Goal: Task Accomplishment & Management: Manage account settings

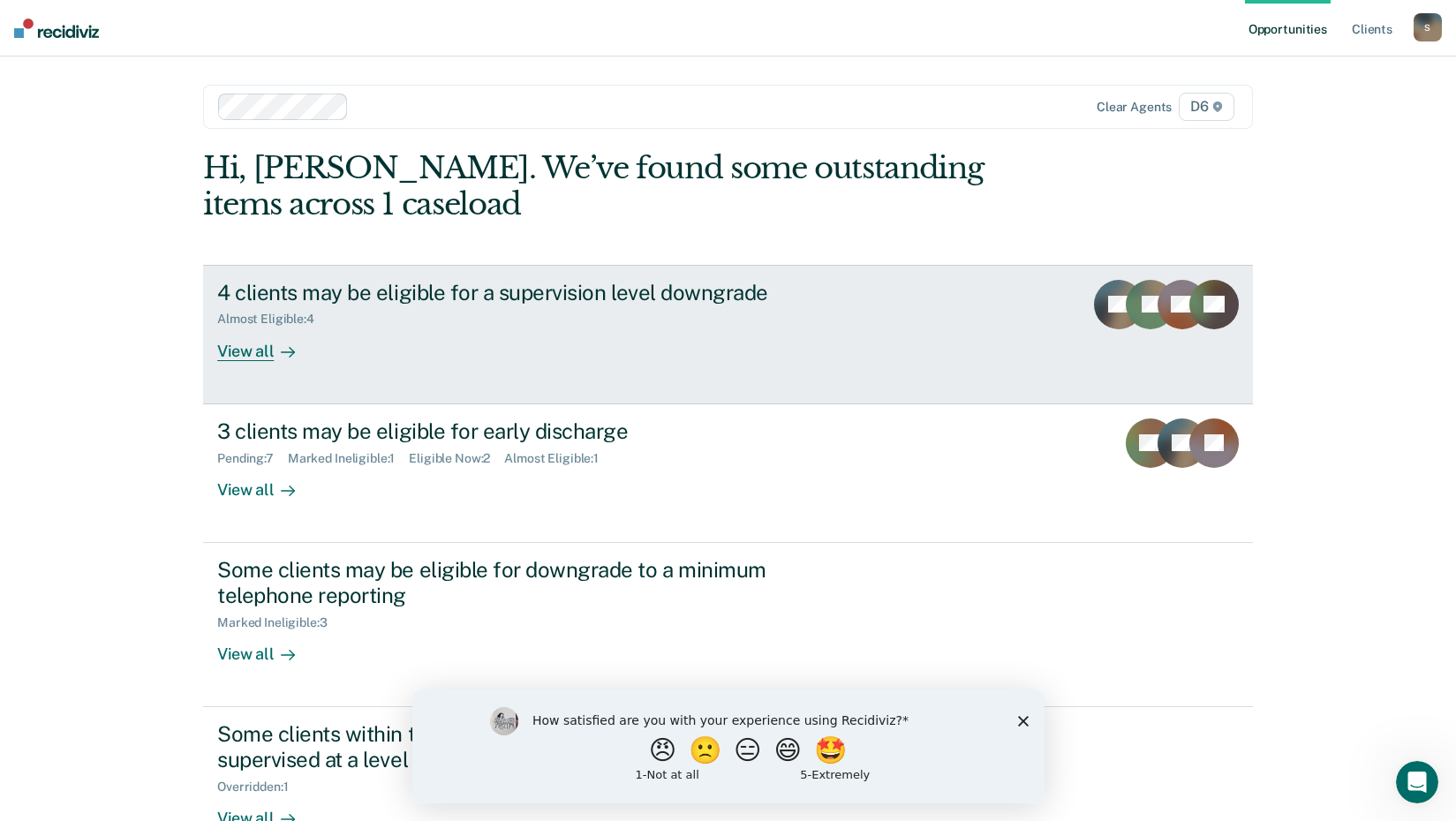
click at [240, 352] on div "View all" at bounding box center [266, 344] width 99 height 34
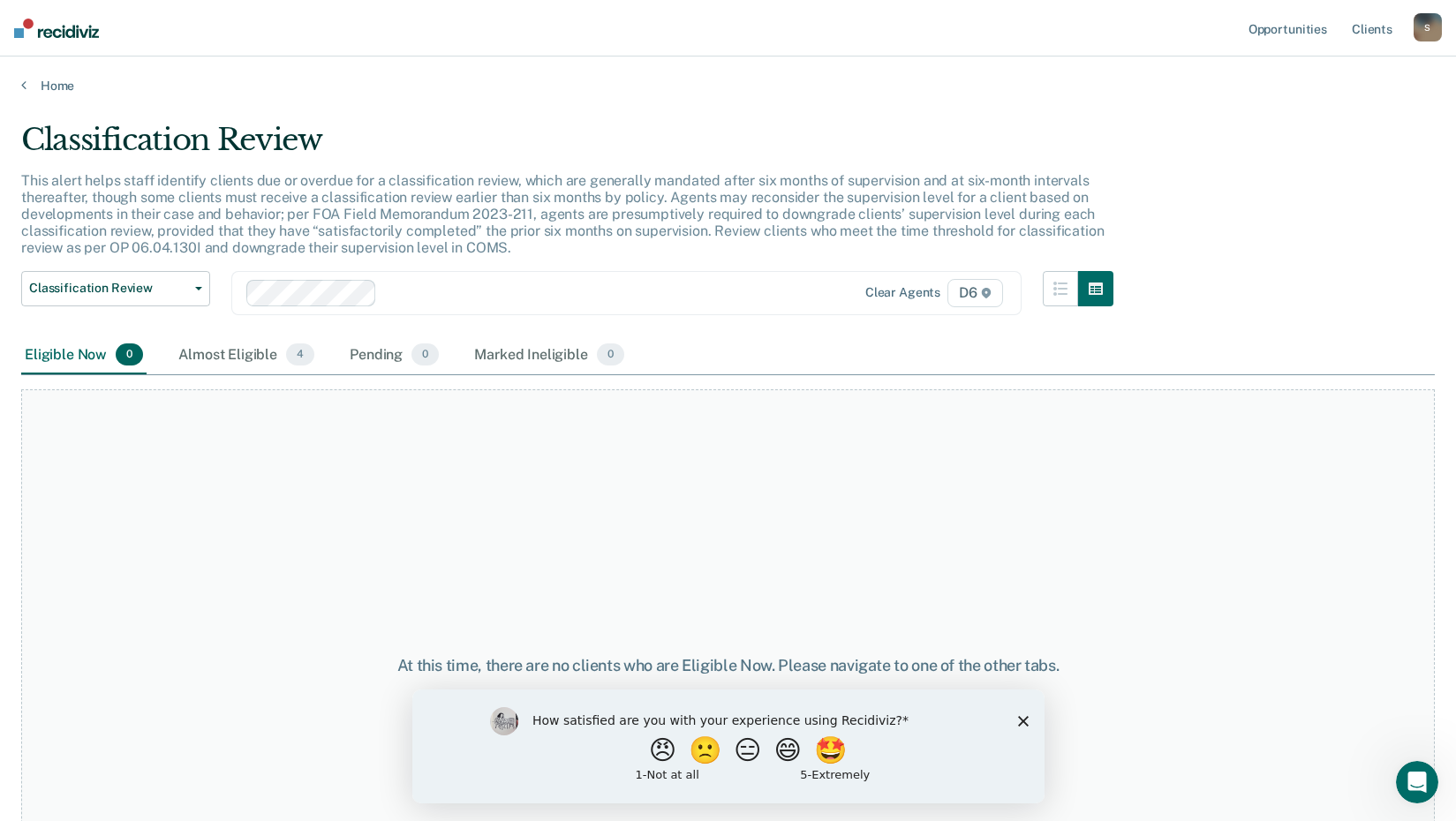
click at [78, 357] on div "Eligible Now 0" at bounding box center [84, 355] width 125 height 38
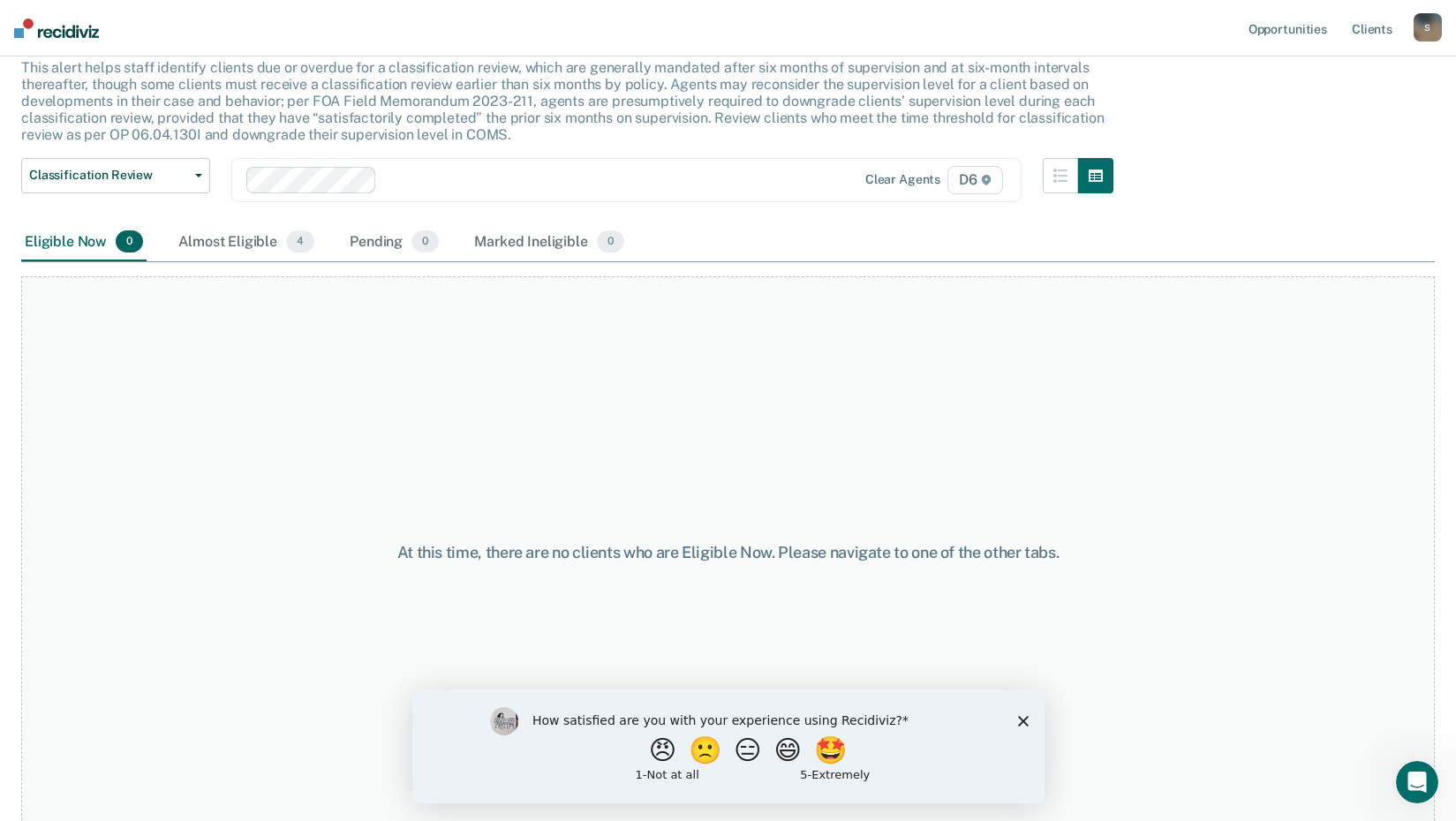
scroll to position [121, 0]
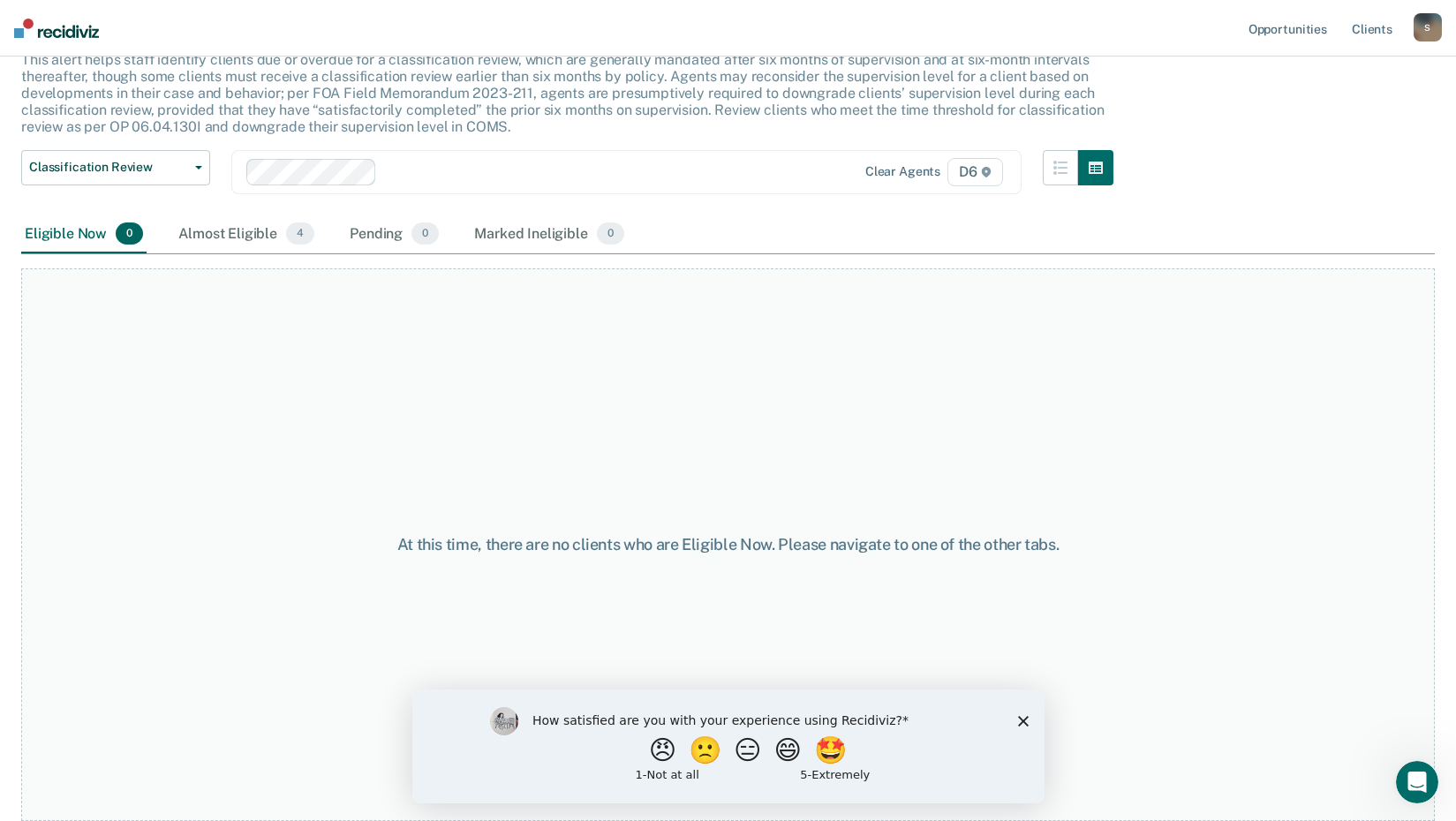
click at [1025, 720] on icon "Close survey" at bounding box center [1022, 720] width 11 height 11
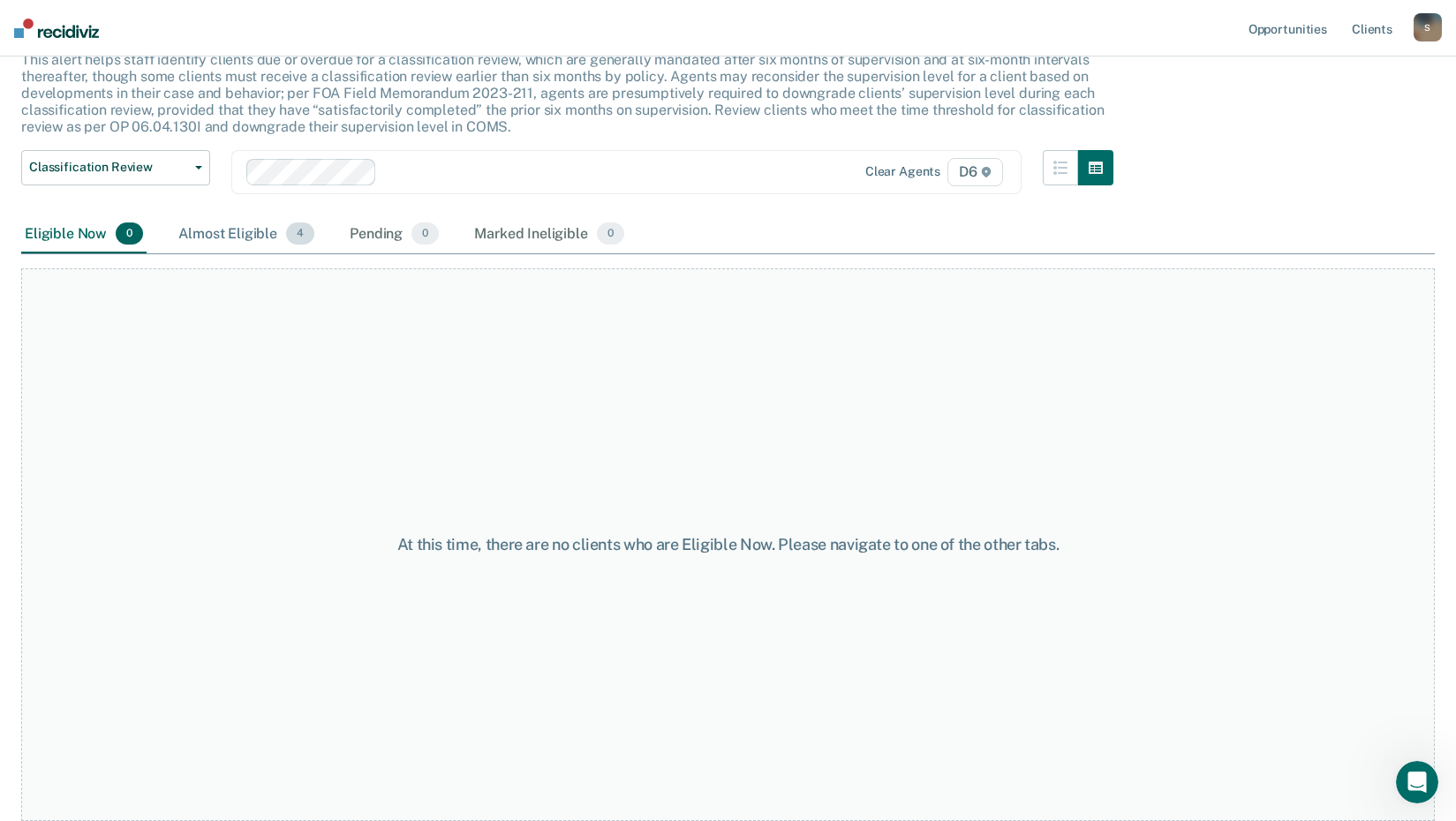
click at [296, 237] on span "4" at bounding box center [299, 234] width 29 height 23
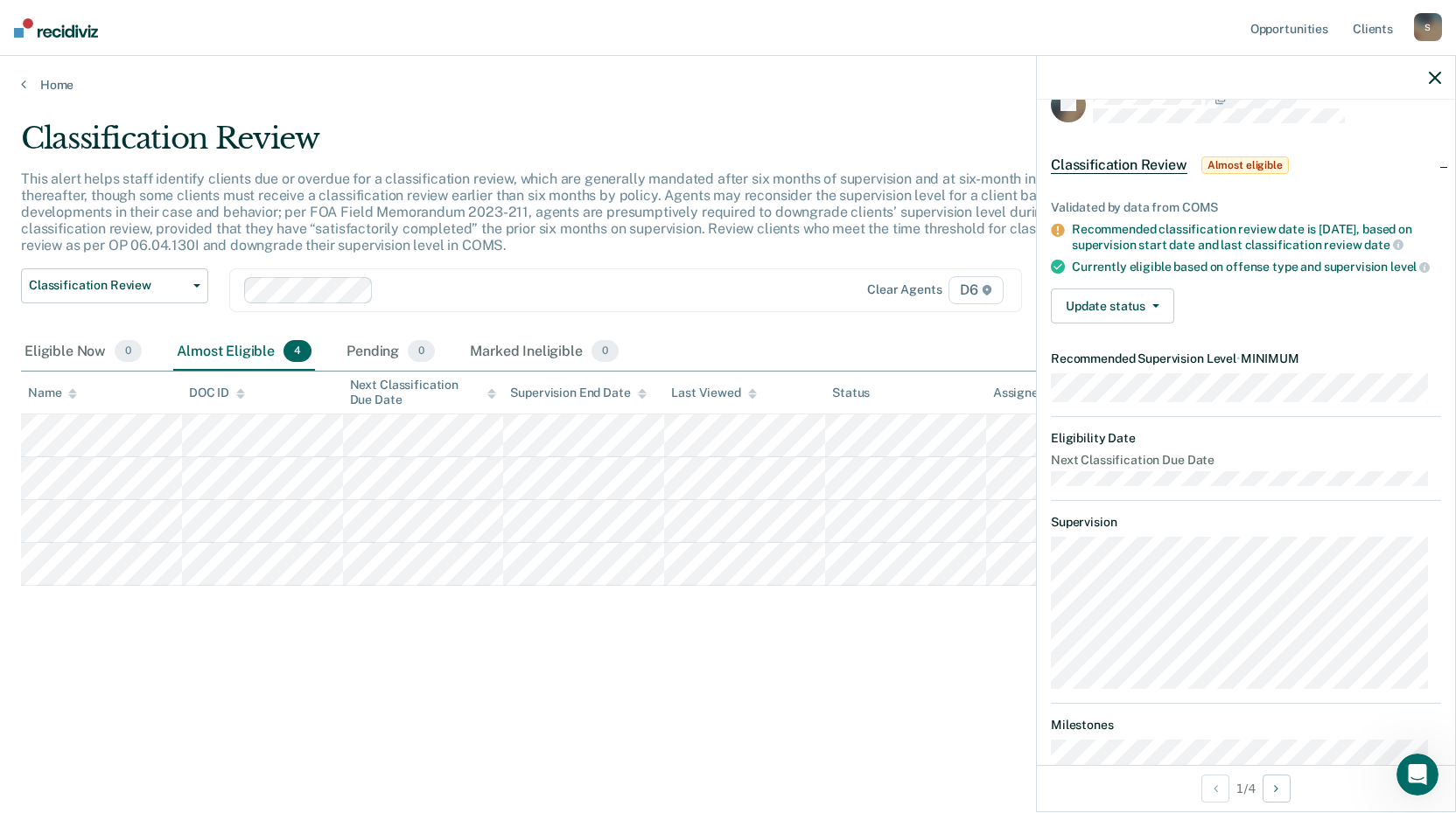
scroll to position [0, 0]
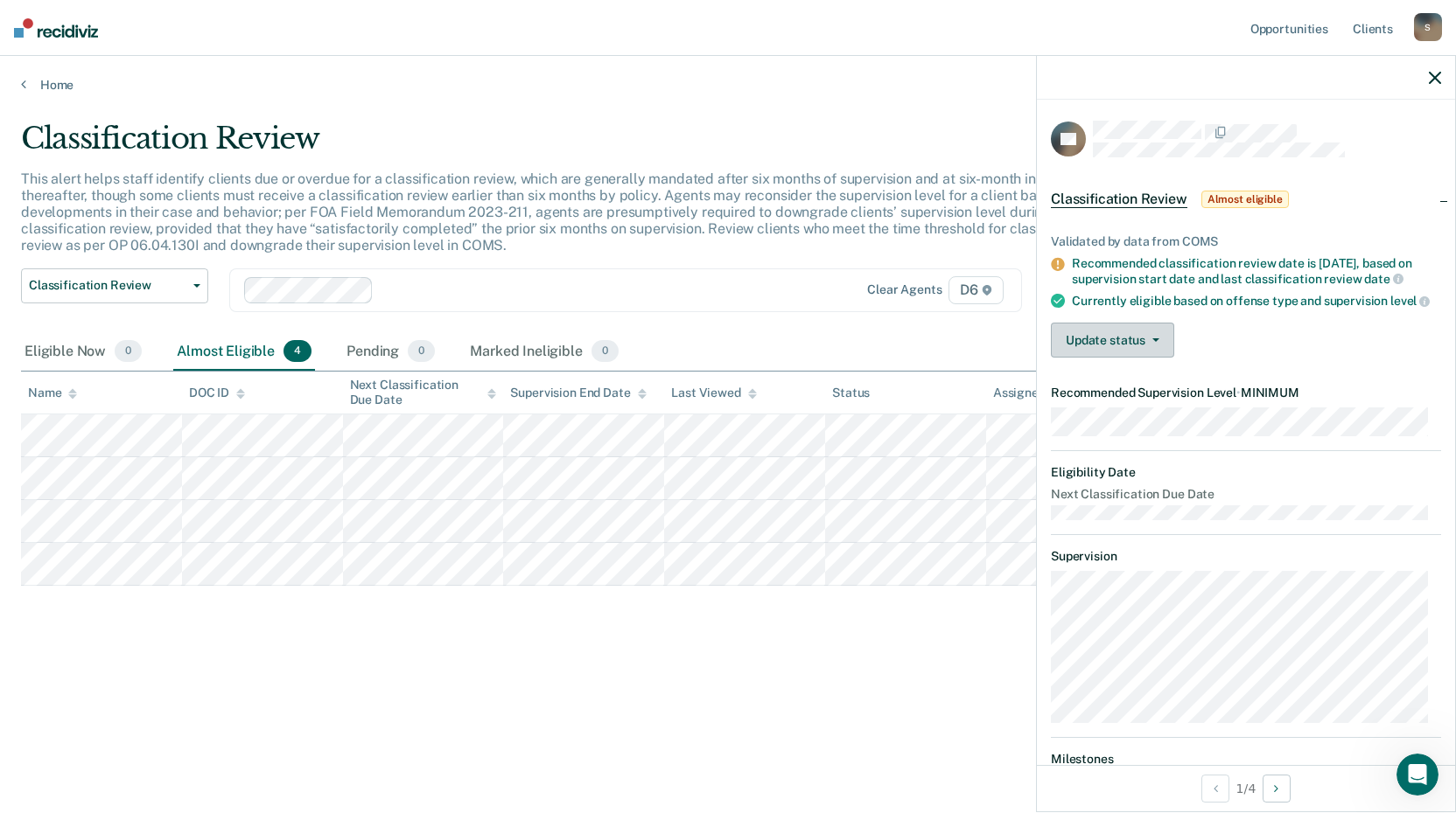
click at [1104, 357] on button "Update status" at bounding box center [1112, 341] width 123 height 35
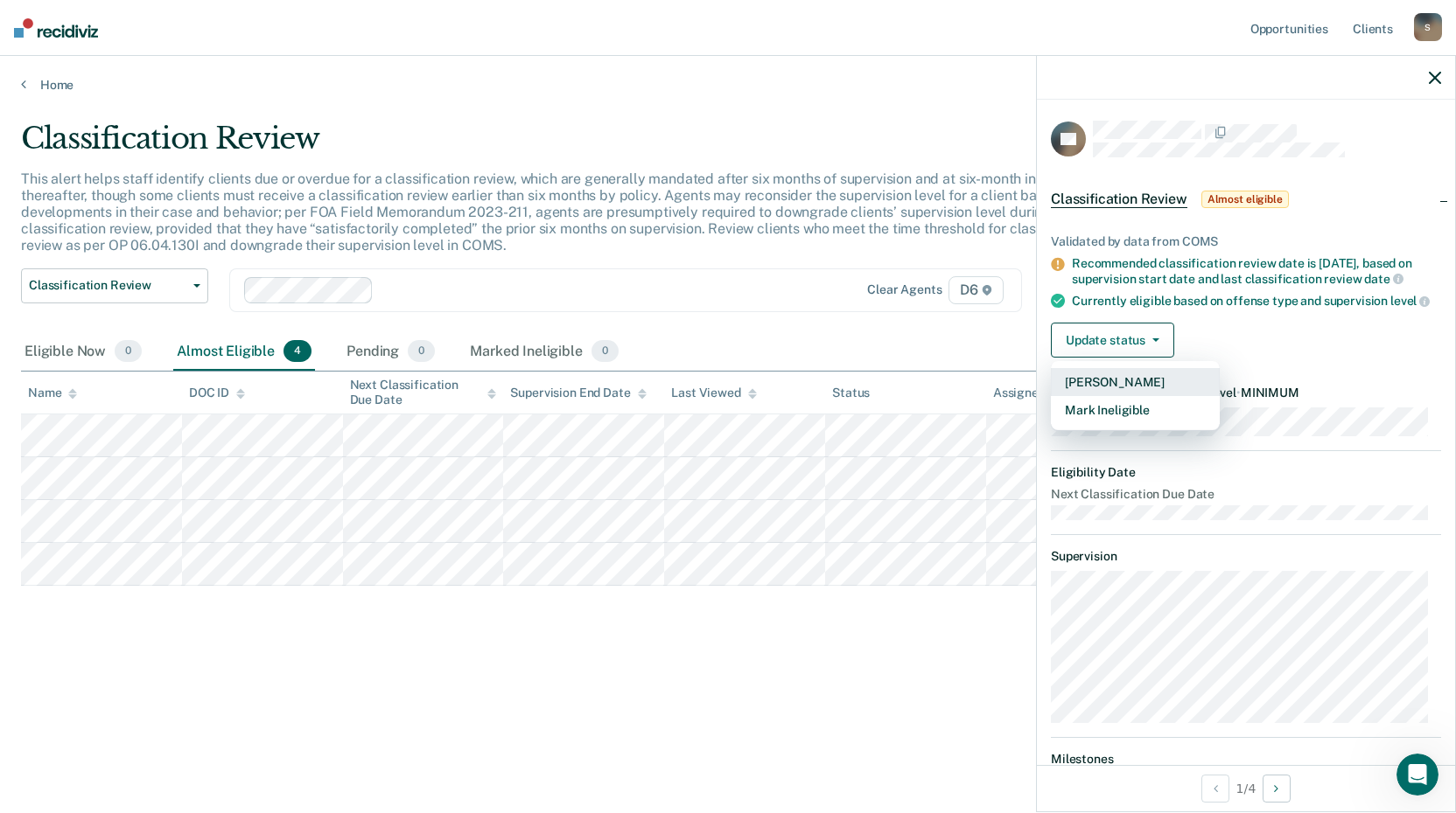
click at [1102, 393] on button "[PERSON_NAME]" at bounding box center [1135, 382] width 169 height 28
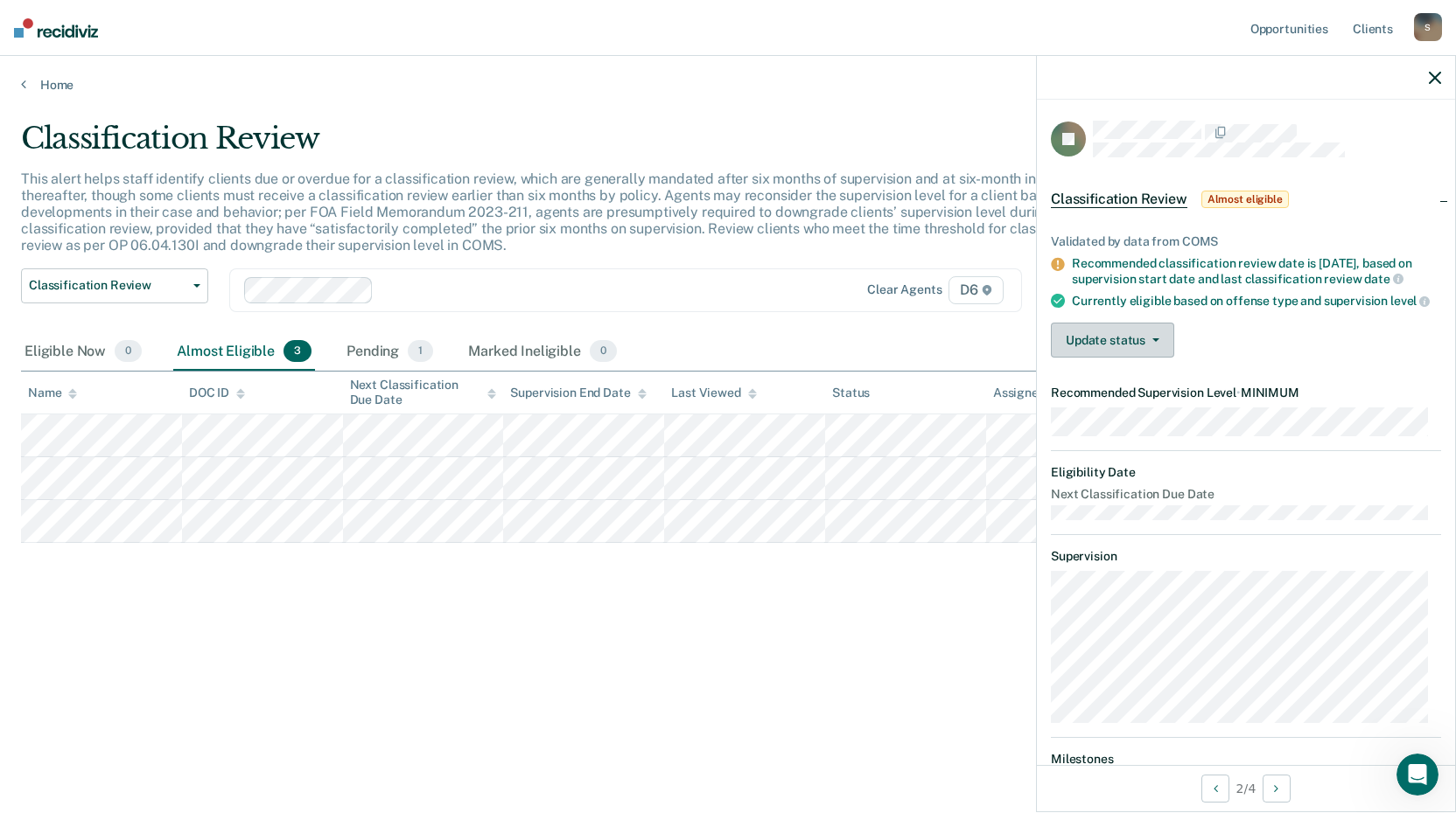
click at [1157, 342] on icon "button" at bounding box center [1155, 341] width 7 height 4
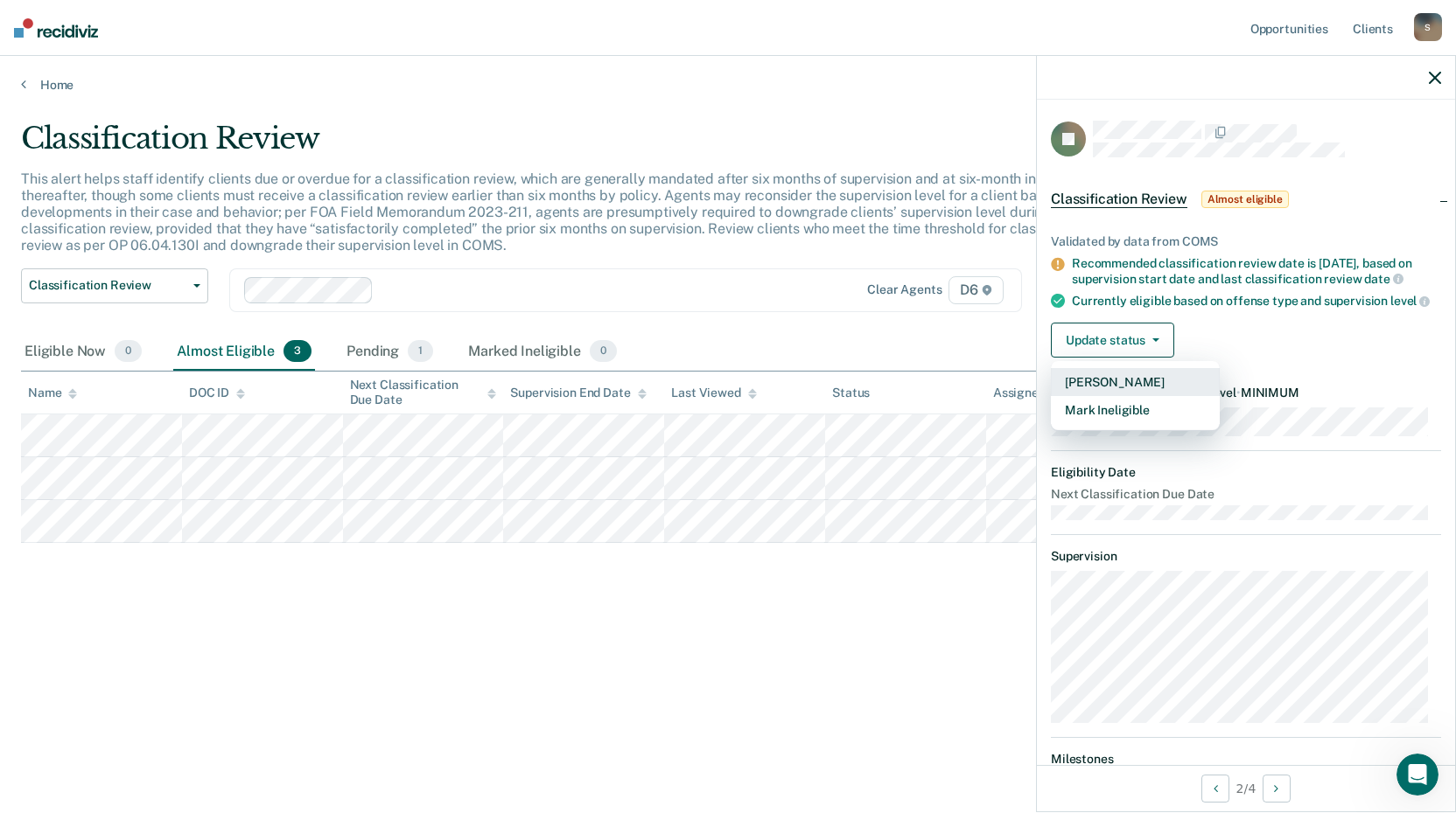
click at [1072, 395] on button "[PERSON_NAME]" at bounding box center [1135, 382] width 169 height 28
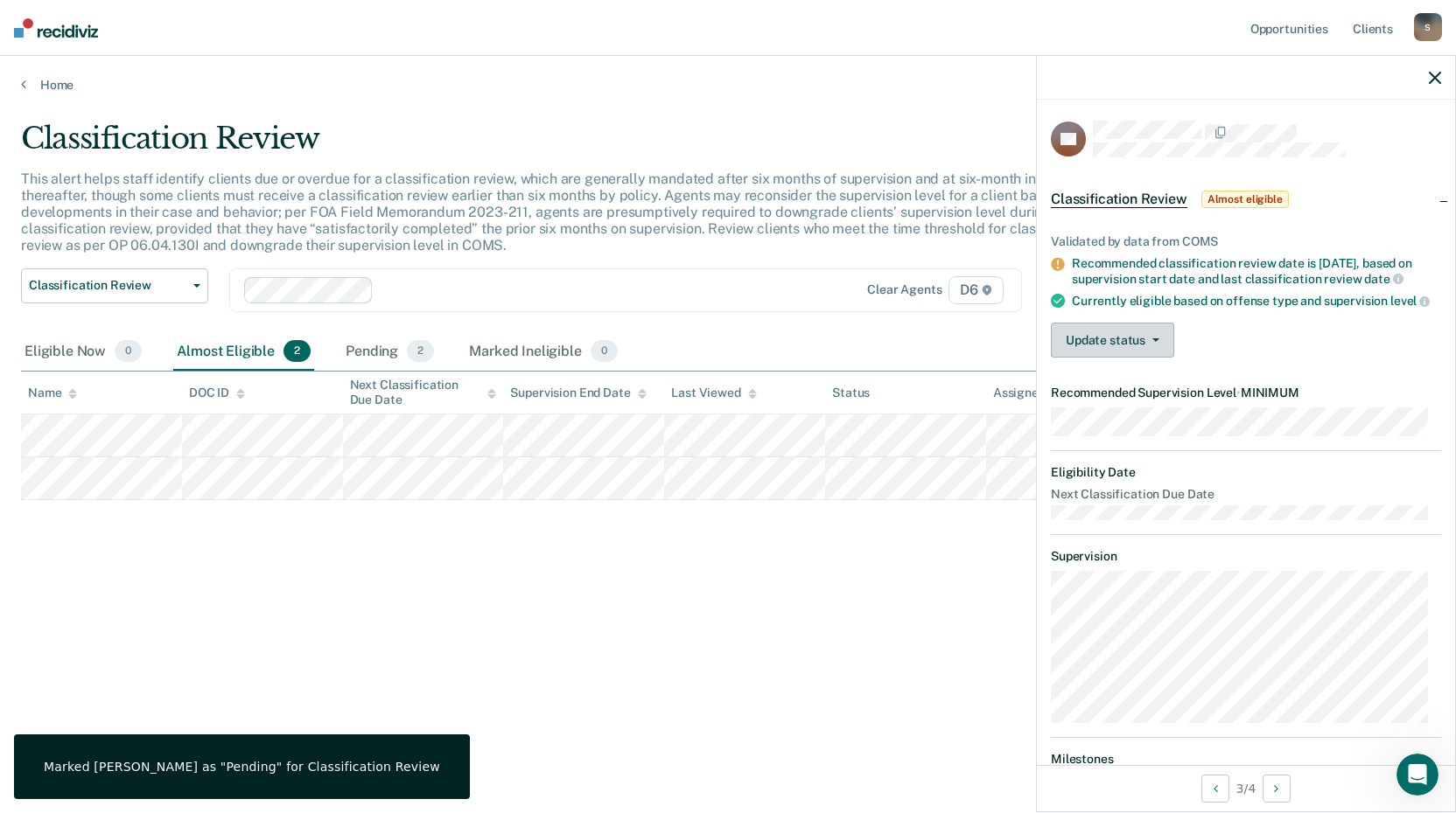
click at [1161, 355] on button "Update status" at bounding box center [1112, 341] width 123 height 35
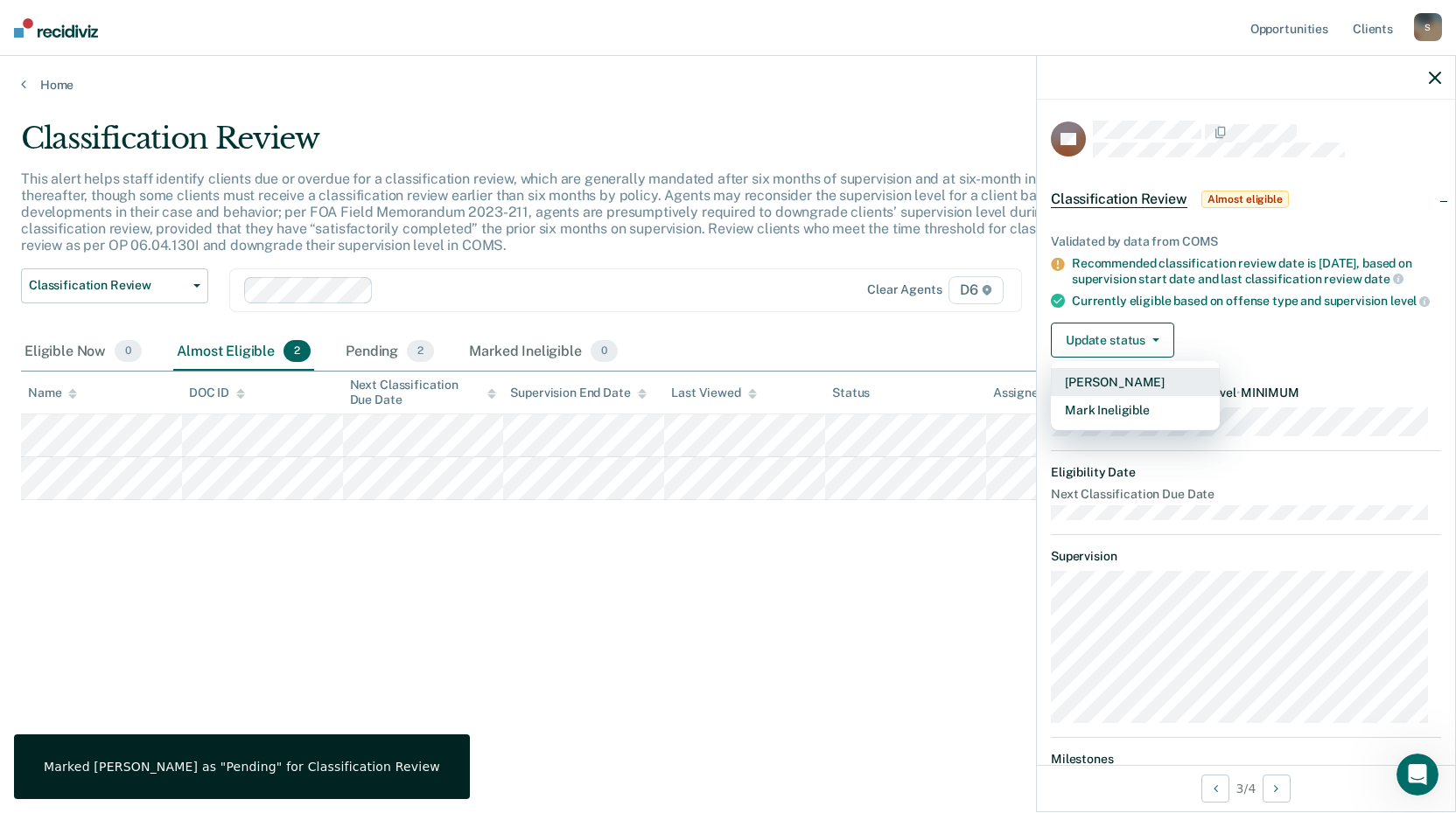
click at [1116, 396] on button "[PERSON_NAME]" at bounding box center [1135, 382] width 169 height 28
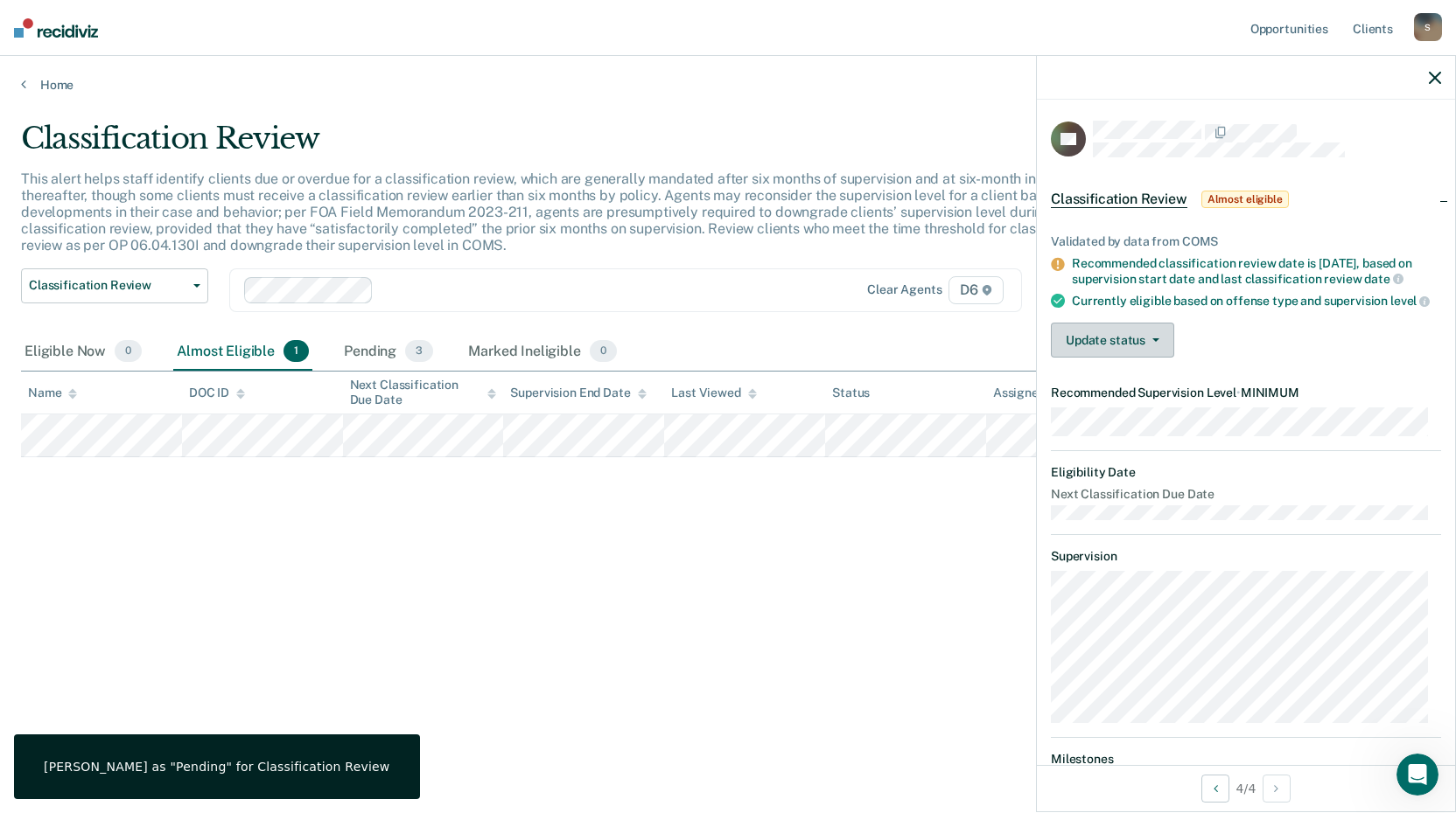
click at [1067, 357] on button "Update status" at bounding box center [1112, 341] width 123 height 35
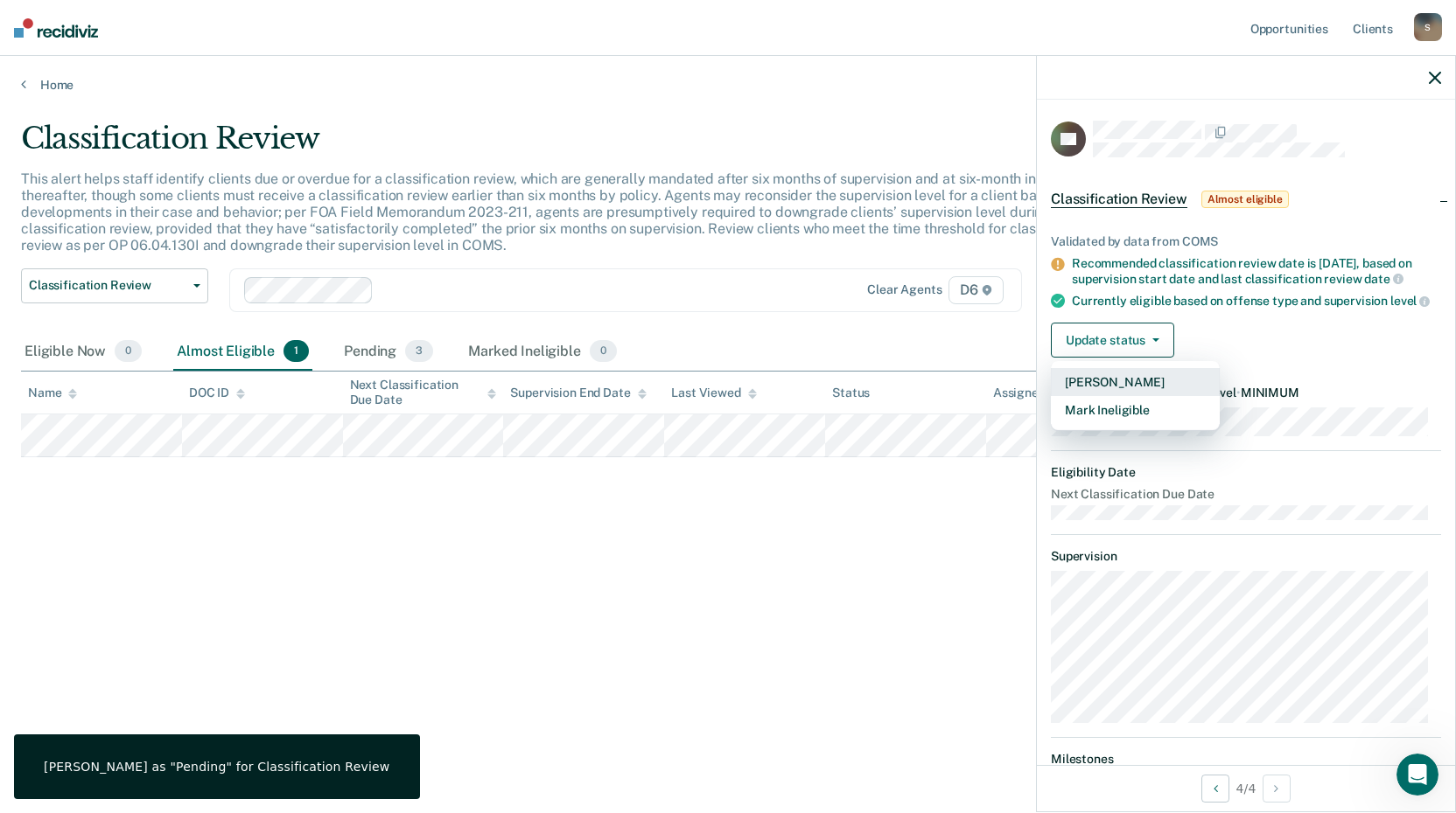
click at [1083, 394] on button "[PERSON_NAME]" at bounding box center [1135, 382] width 169 height 28
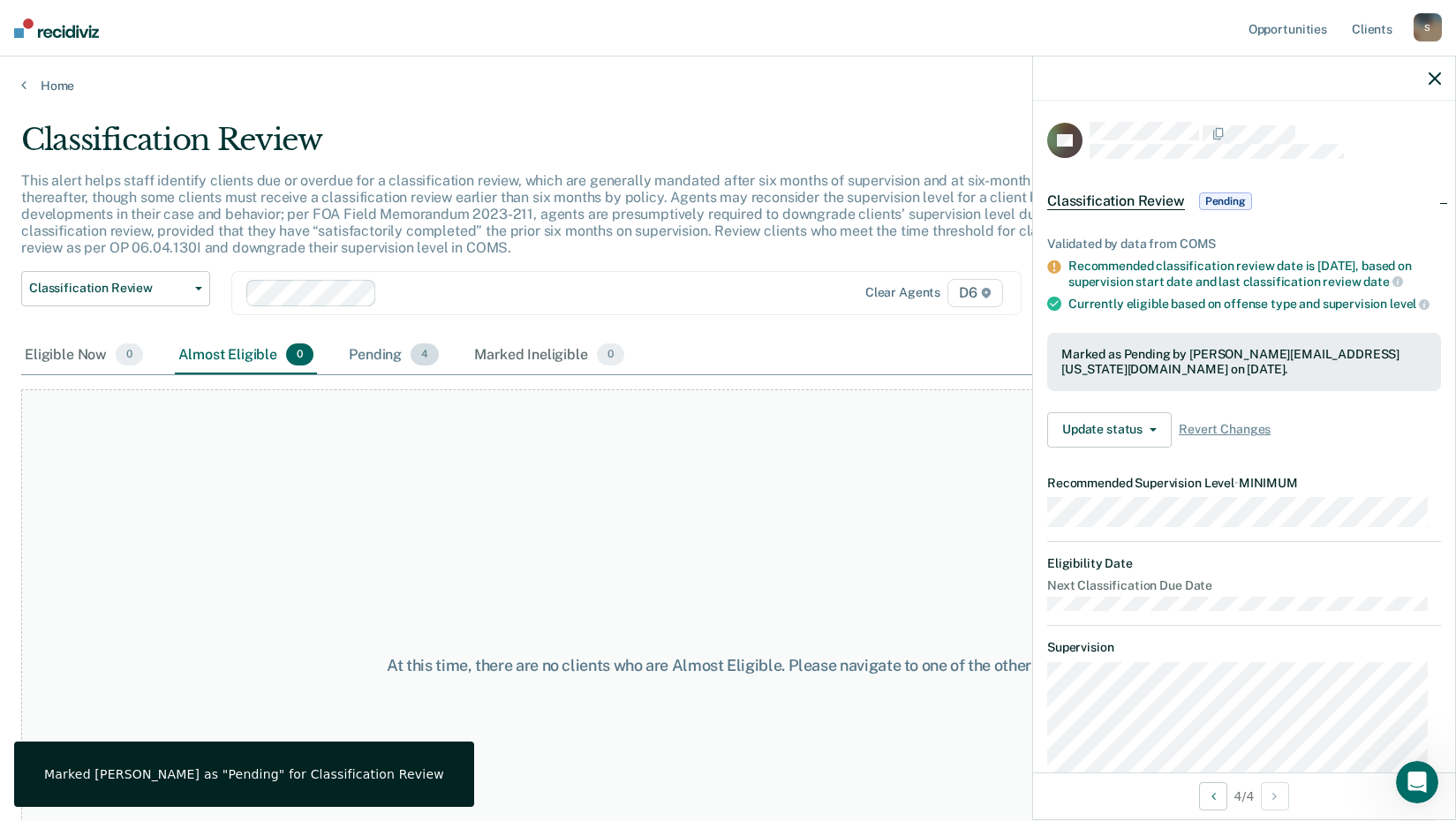
click at [419, 361] on span "4" at bounding box center [425, 355] width 29 height 23
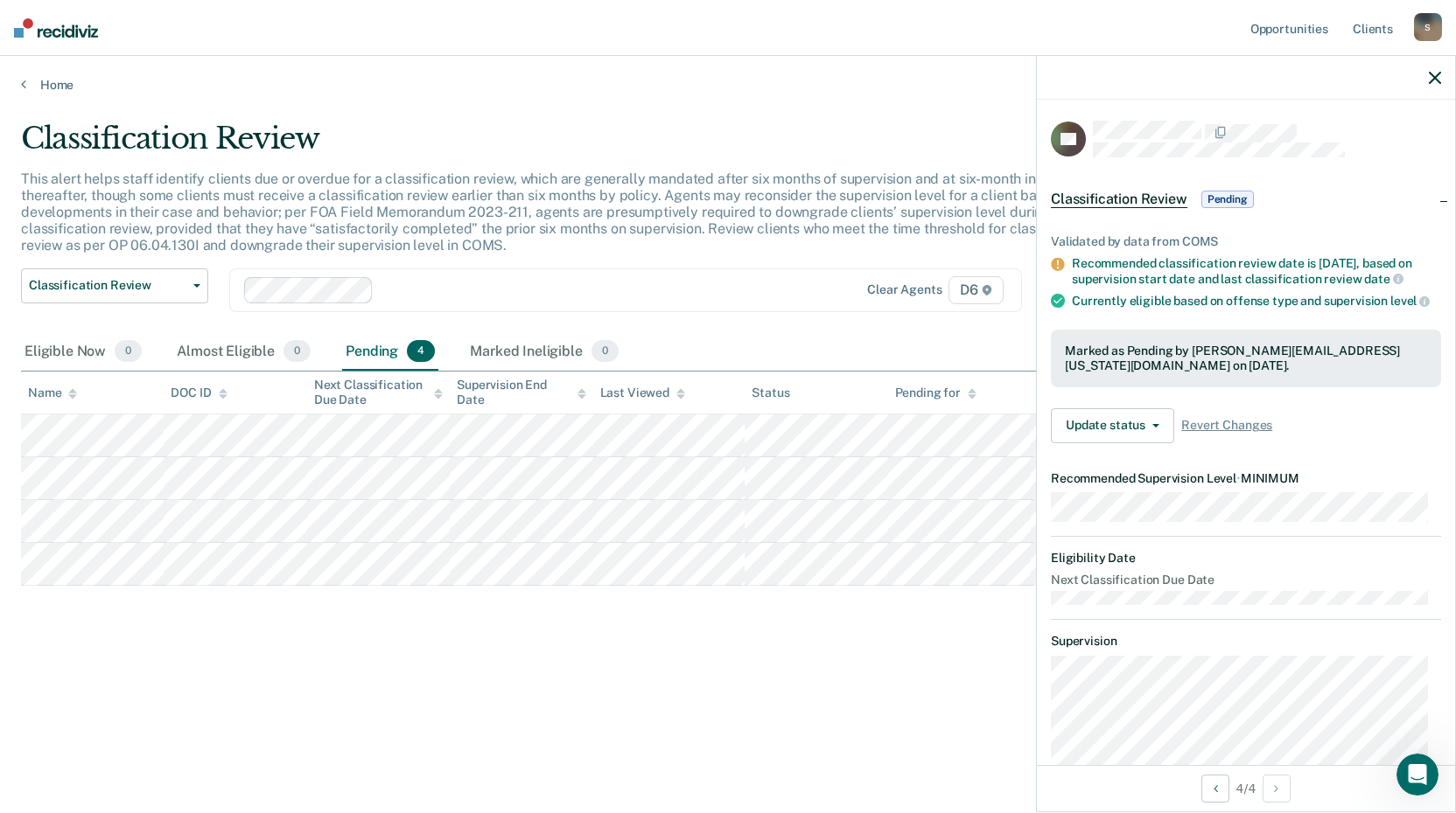
click at [1435, 74] on icon "button" at bounding box center [1435, 77] width 13 height 13
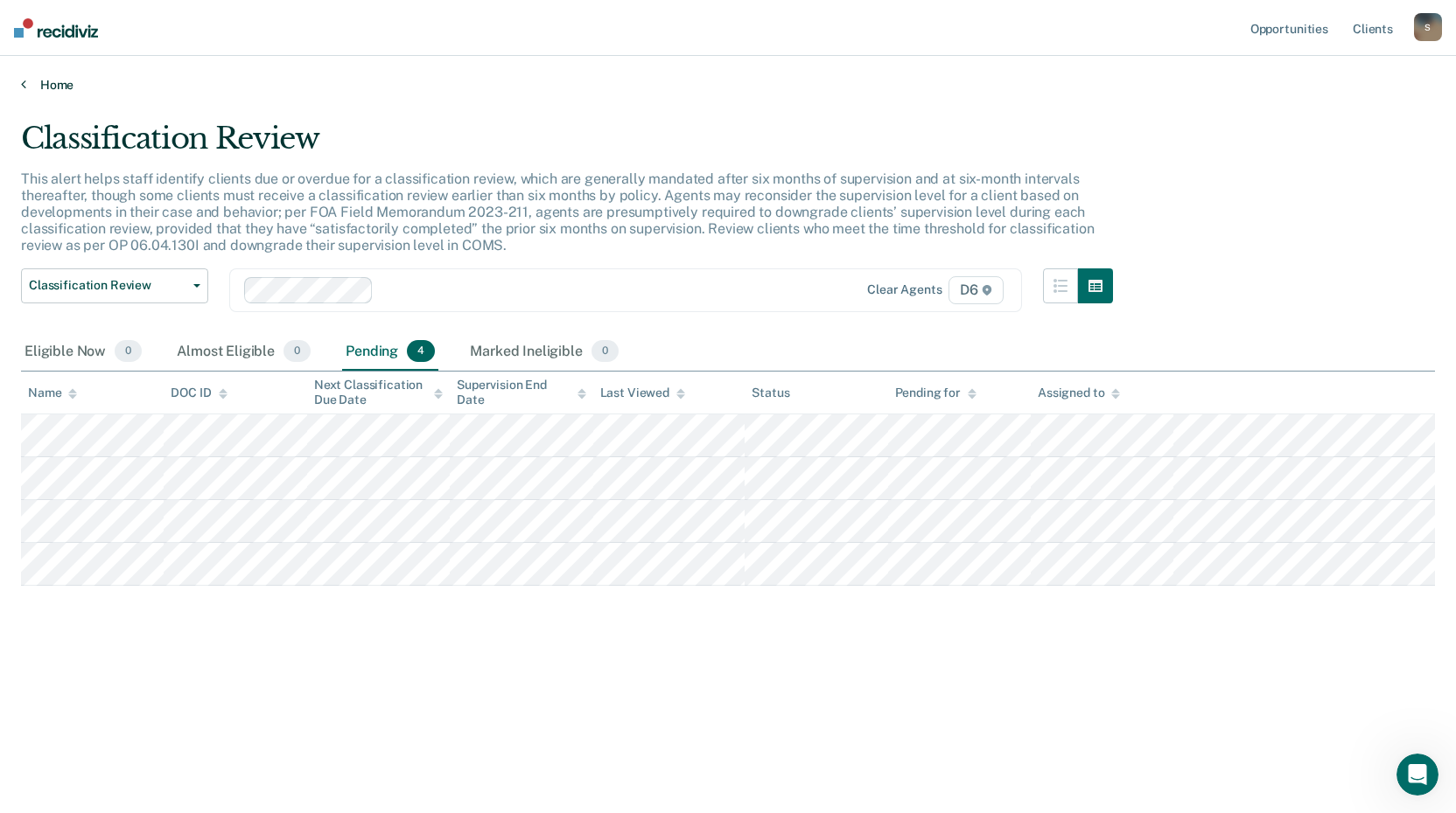
click at [24, 88] on icon at bounding box center [23, 84] width 5 height 14
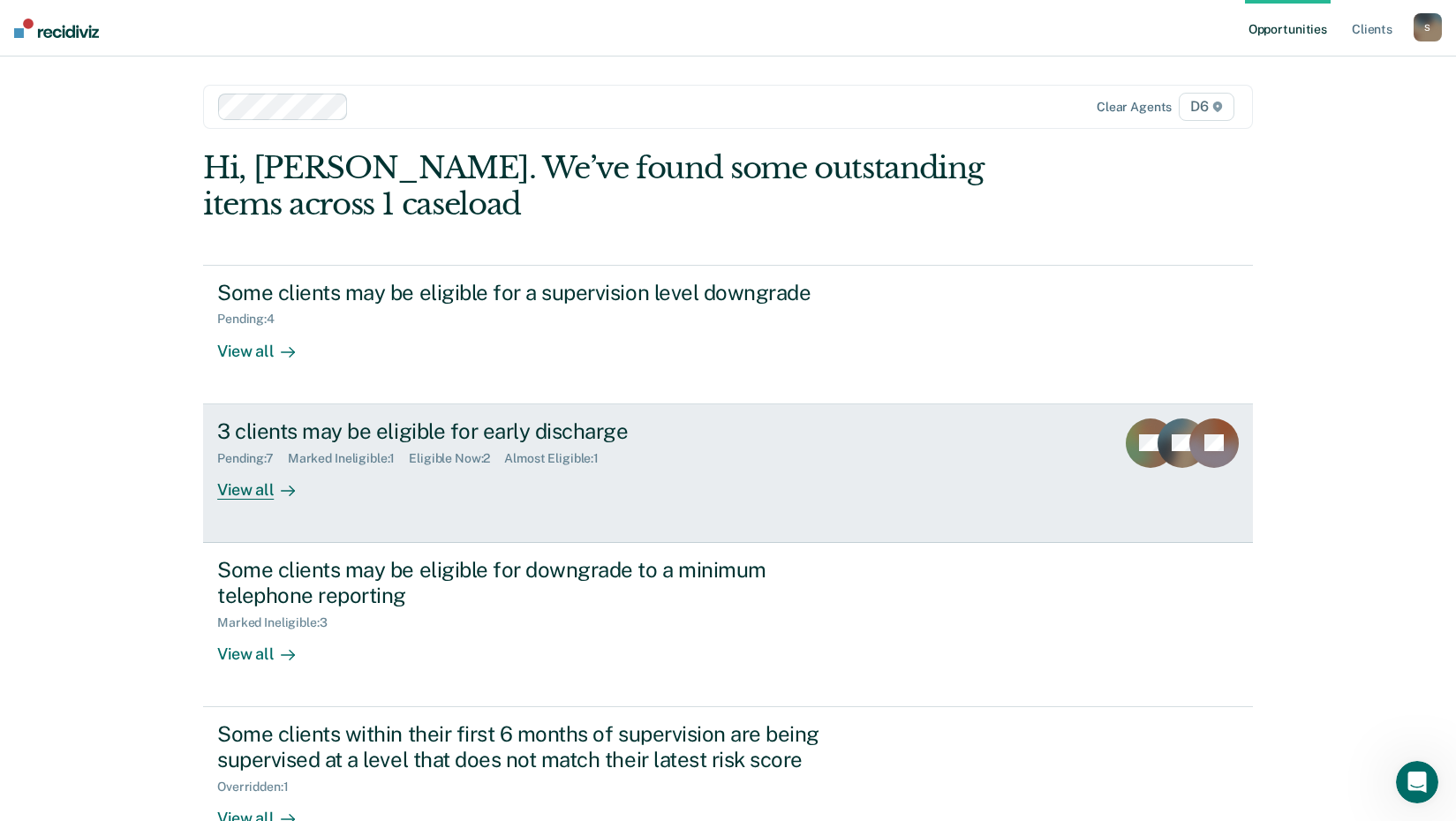
click at [263, 497] on div "View all" at bounding box center [266, 482] width 99 height 34
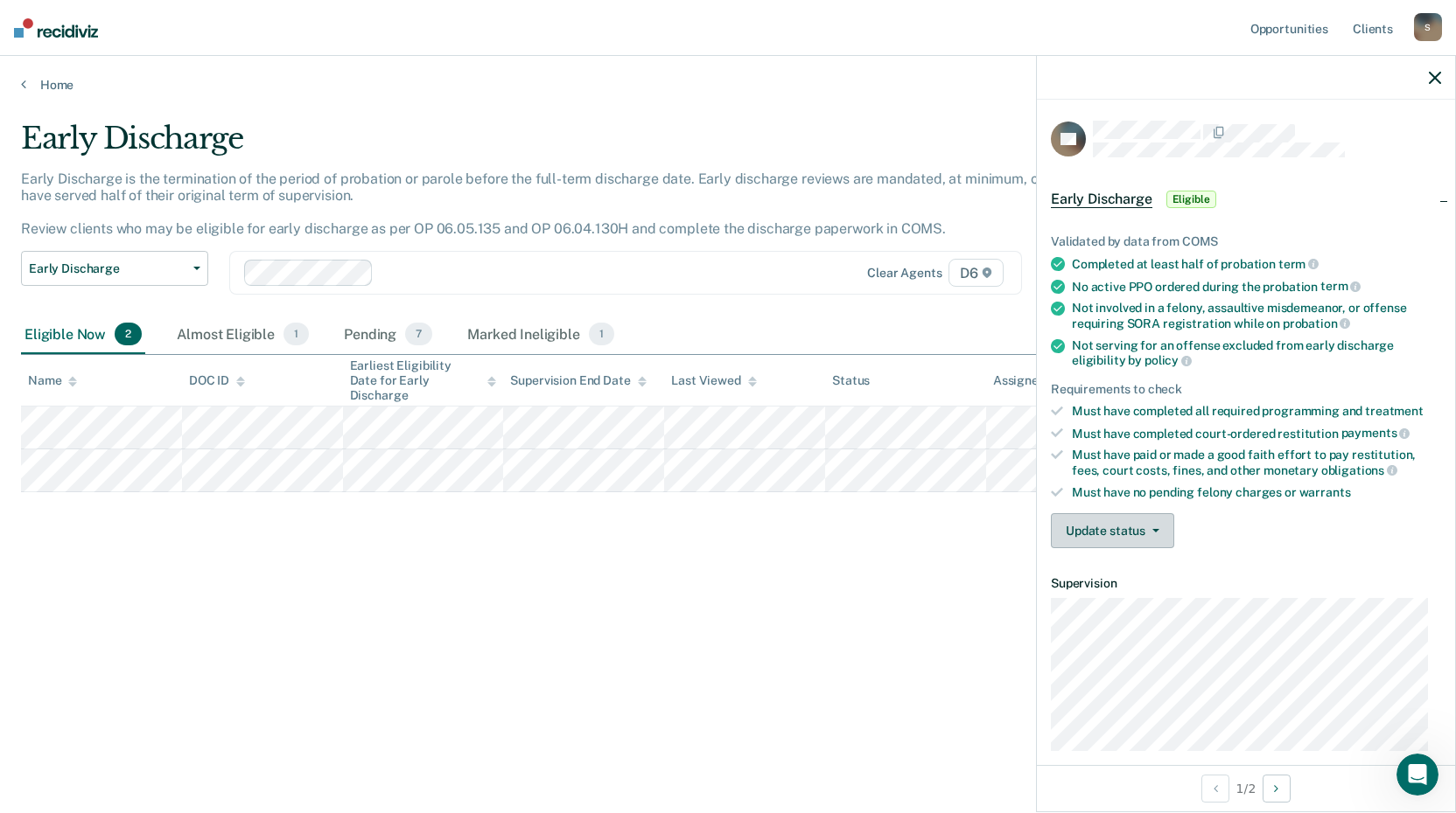
click at [1097, 533] on button "Update status" at bounding box center [1112, 531] width 123 height 35
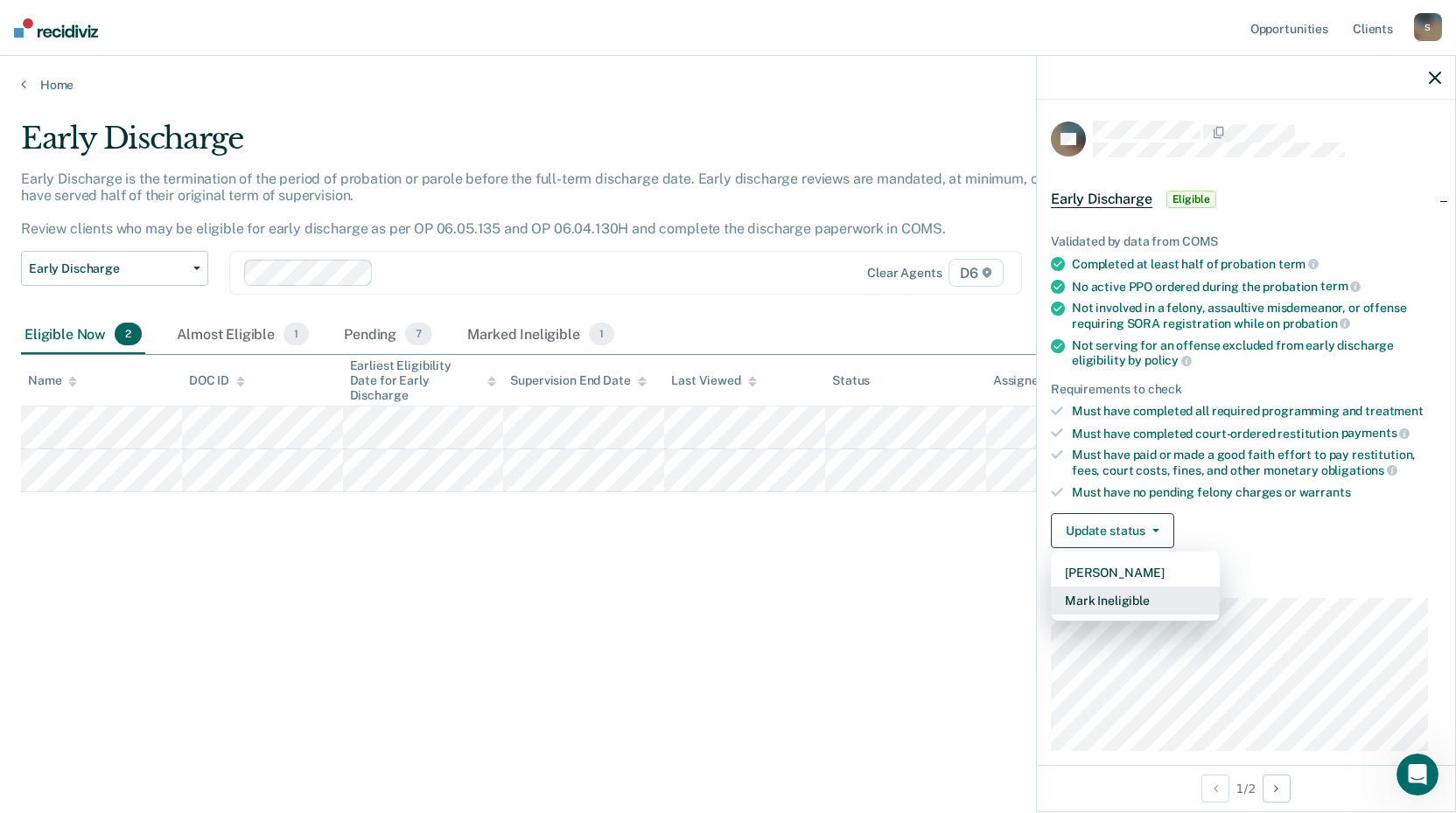
click at [1098, 600] on button "Mark Ineligible" at bounding box center [1135, 600] width 169 height 28
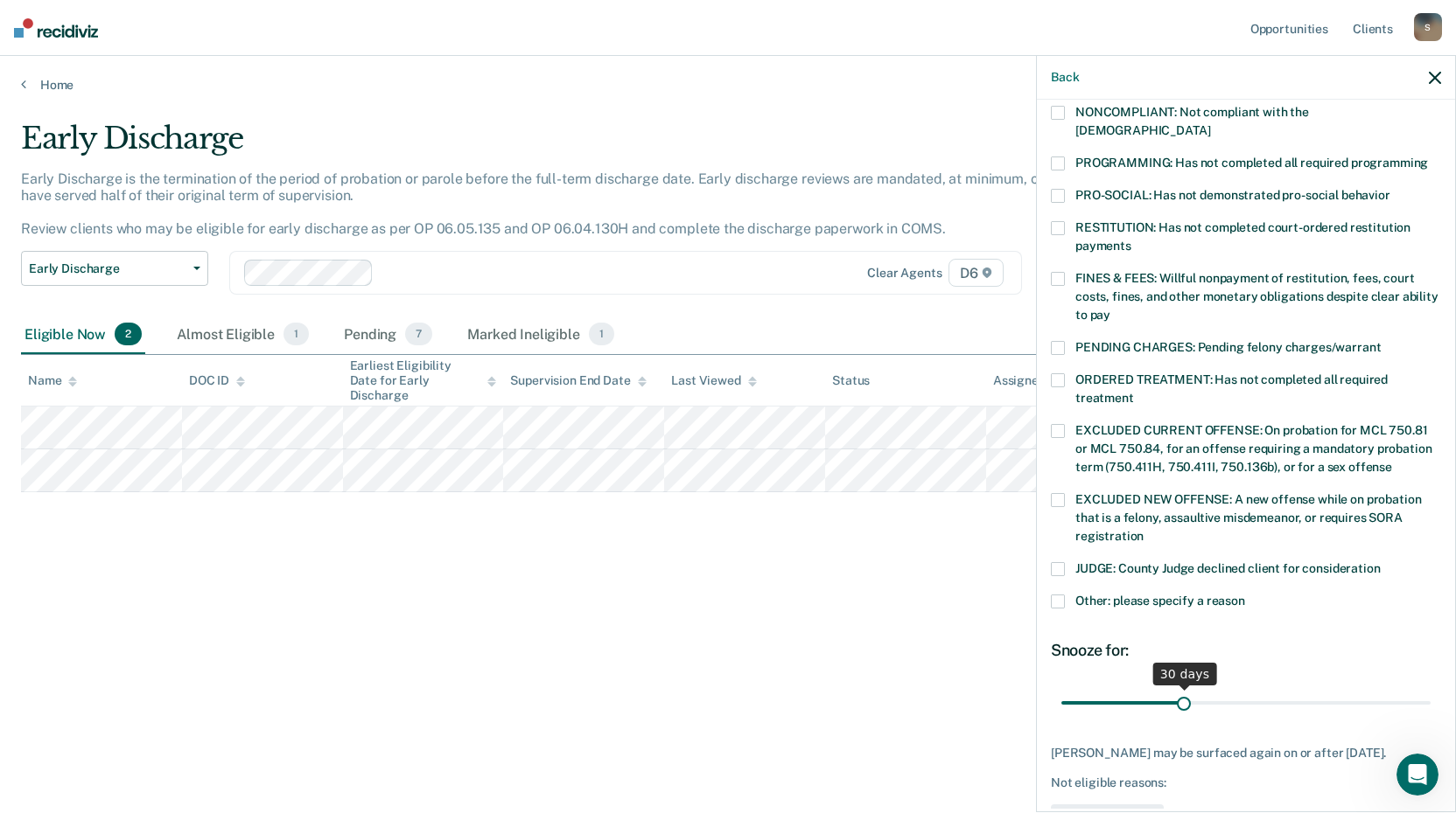
scroll to position [318, 0]
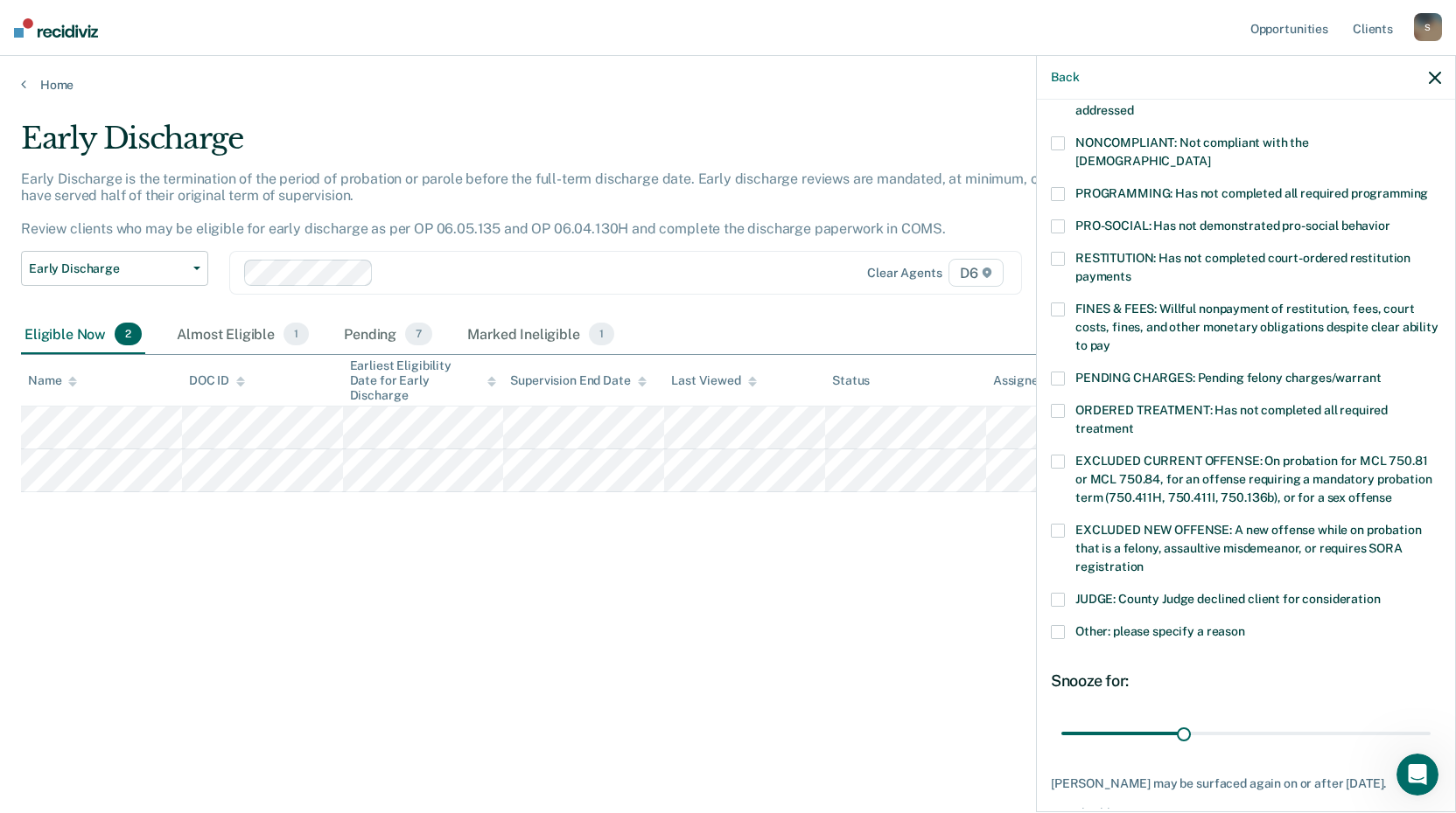
click at [1061, 252] on span at bounding box center [1058, 259] width 14 height 14
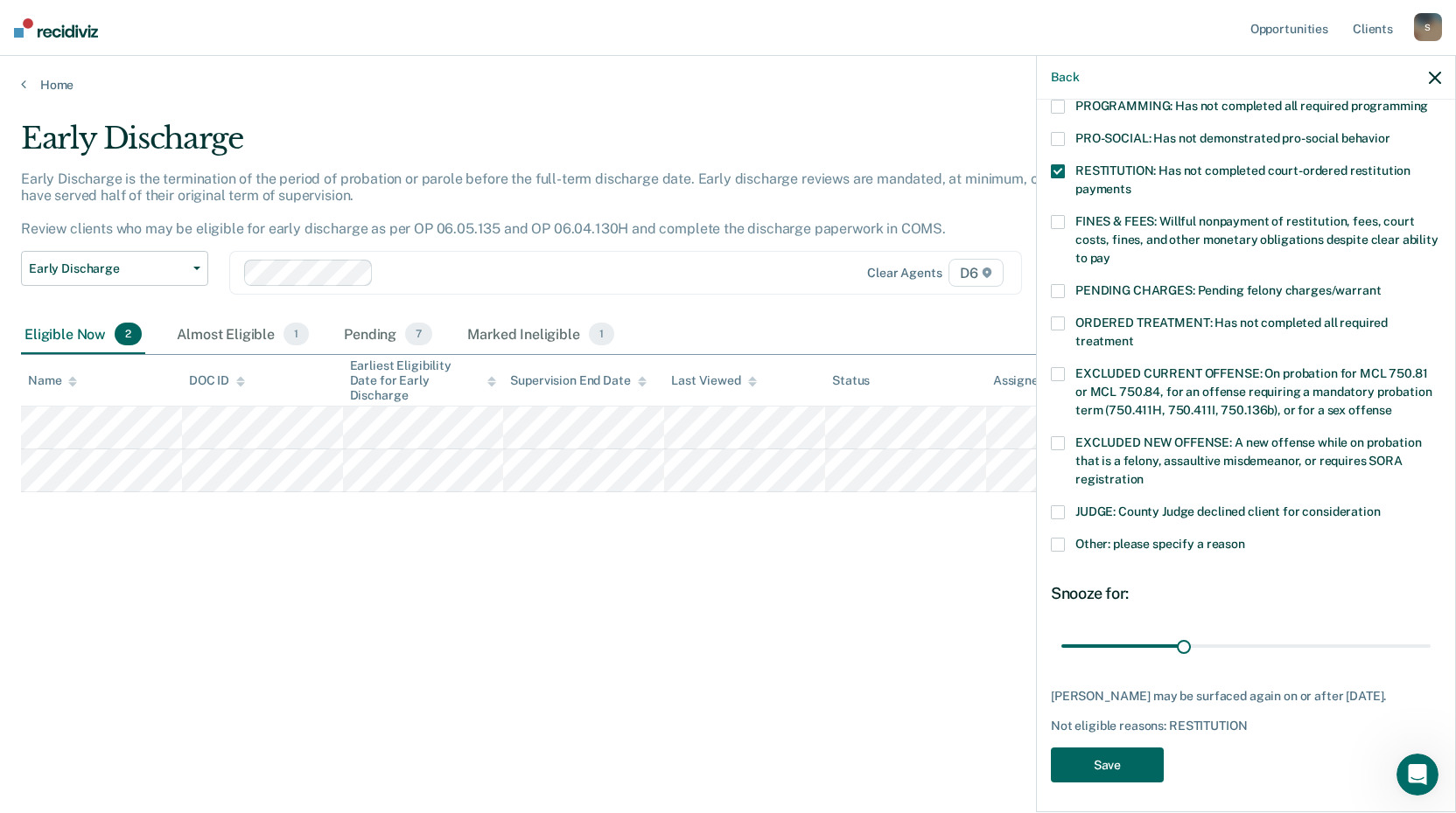
click at [1120, 760] on button "Save" at bounding box center [1107, 765] width 113 height 36
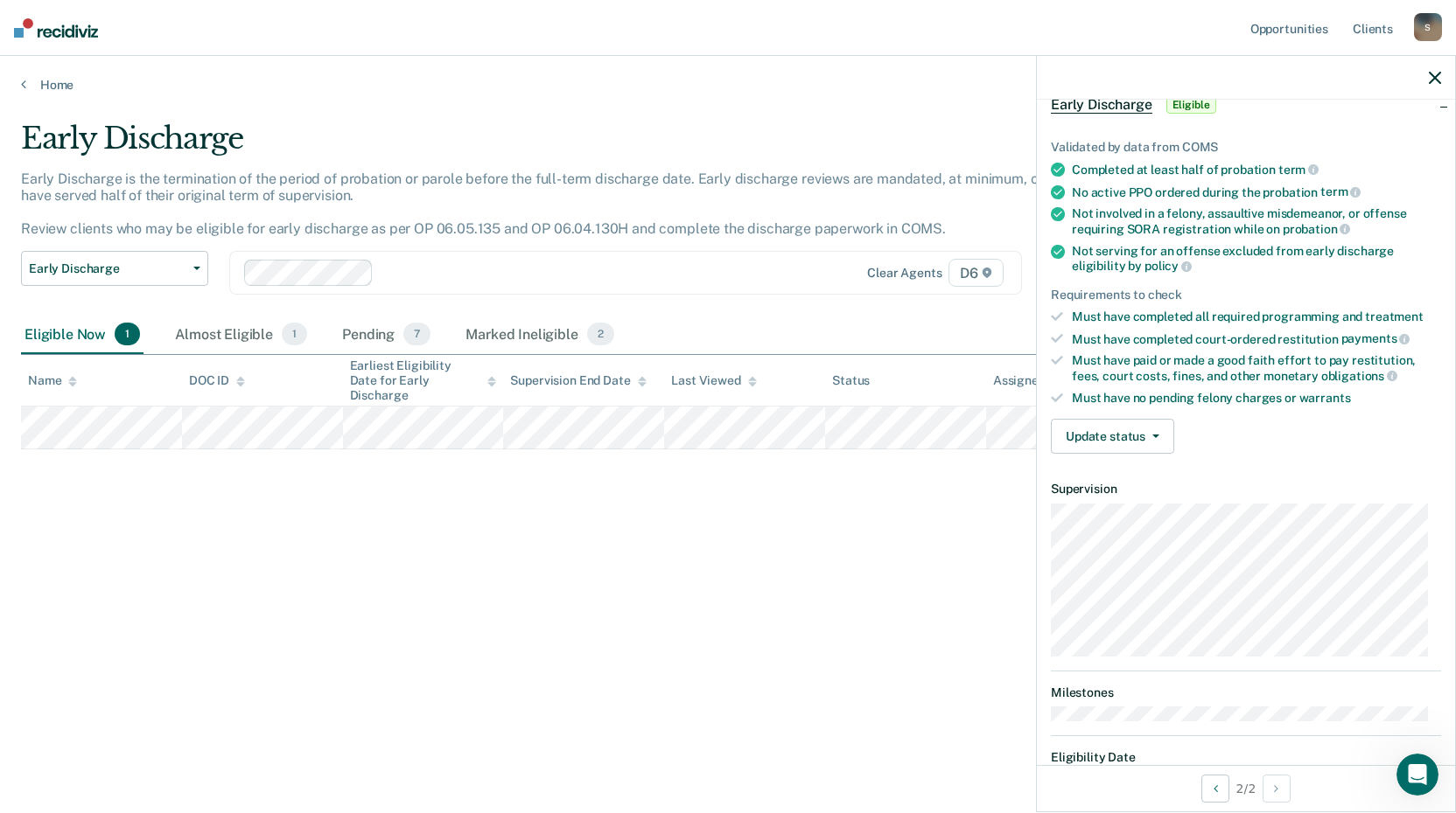
scroll to position [0, 0]
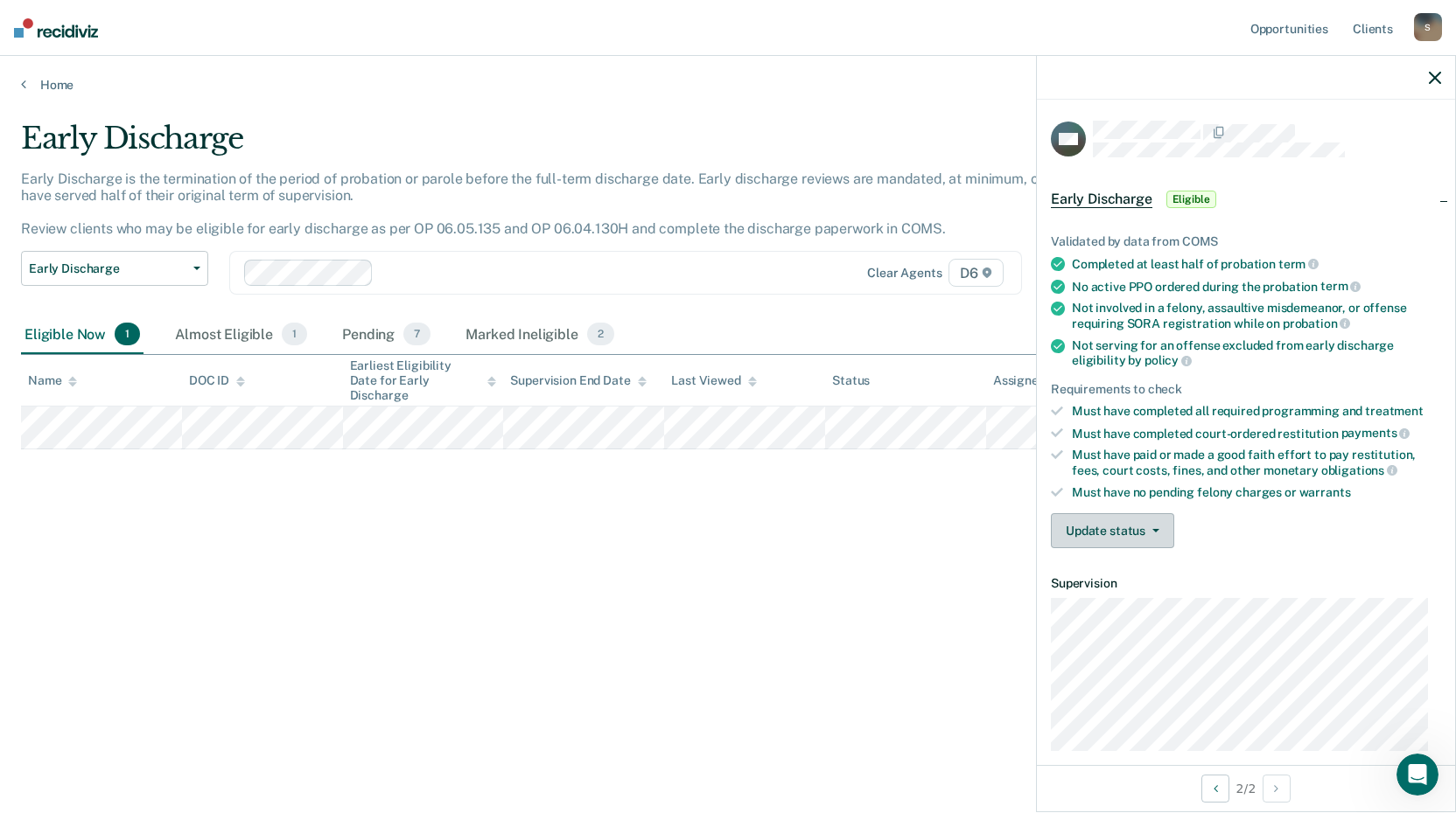
click at [1109, 533] on button "Update status" at bounding box center [1112, 531] width 123 height 35
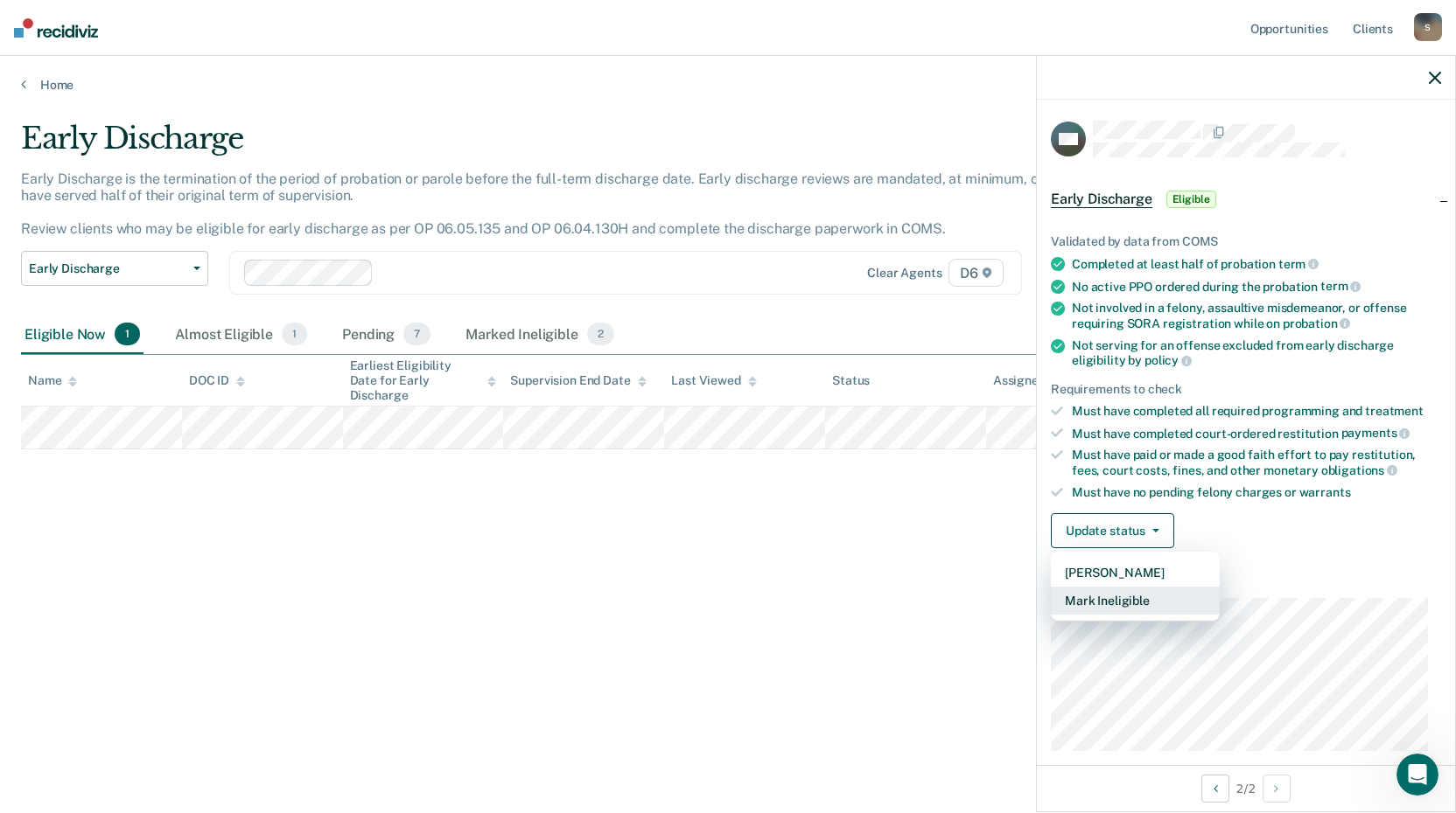
click at [1106, 600] on button "Mark Ineligible" at bounding box center [1135, 600] width 169 height 28
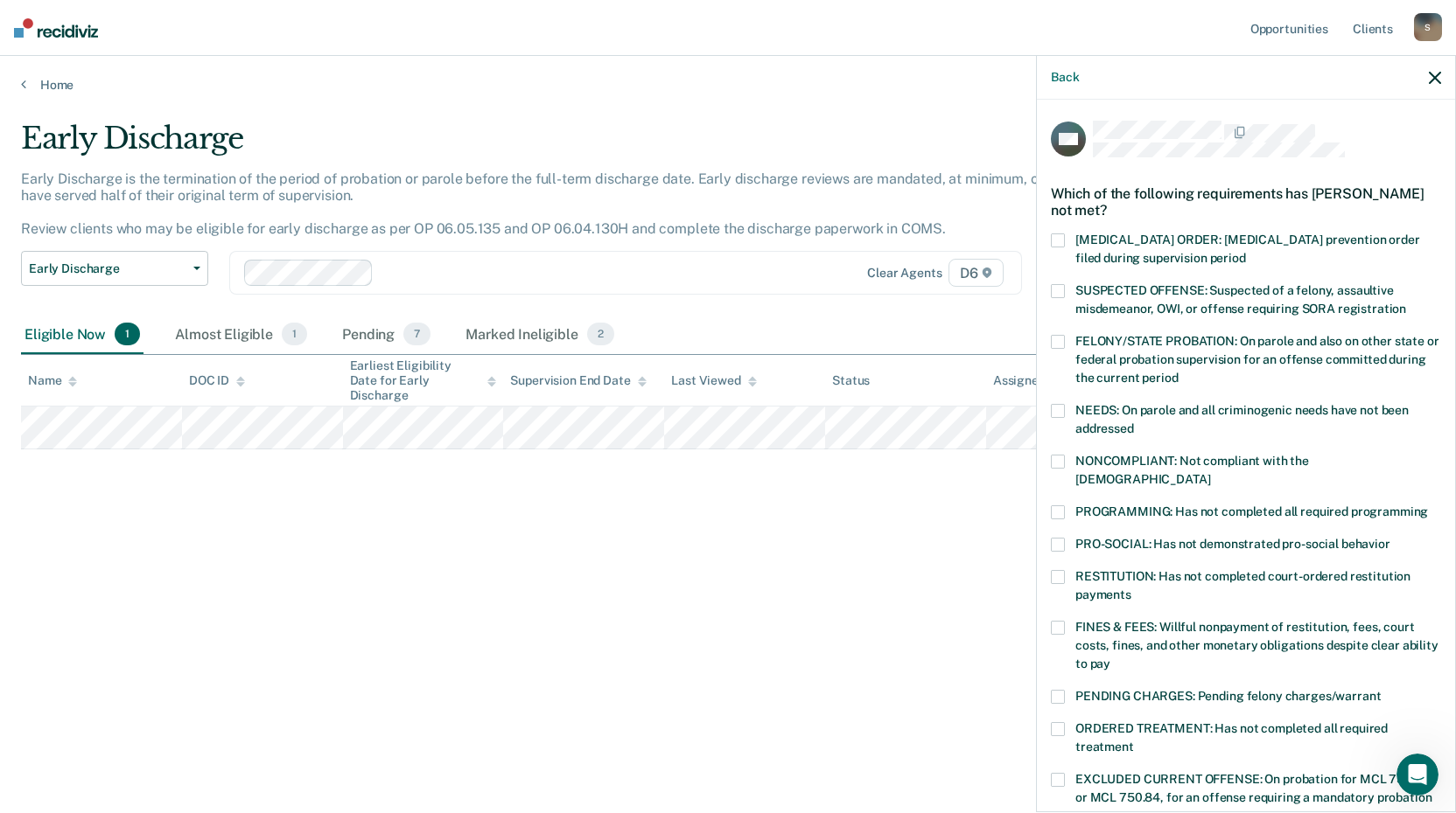
click at [1062, 546] on div "PRO-SOCIAL: Has not demonstrated pro-social behavior" at bounding box center [1246, 553] width 391 height 32
click at [1061, 538] on span at bounding box center [1058, 545] width 14 height 14
click at [1061, 570] on span at bounding box center [1058, 577] width 14 height 14
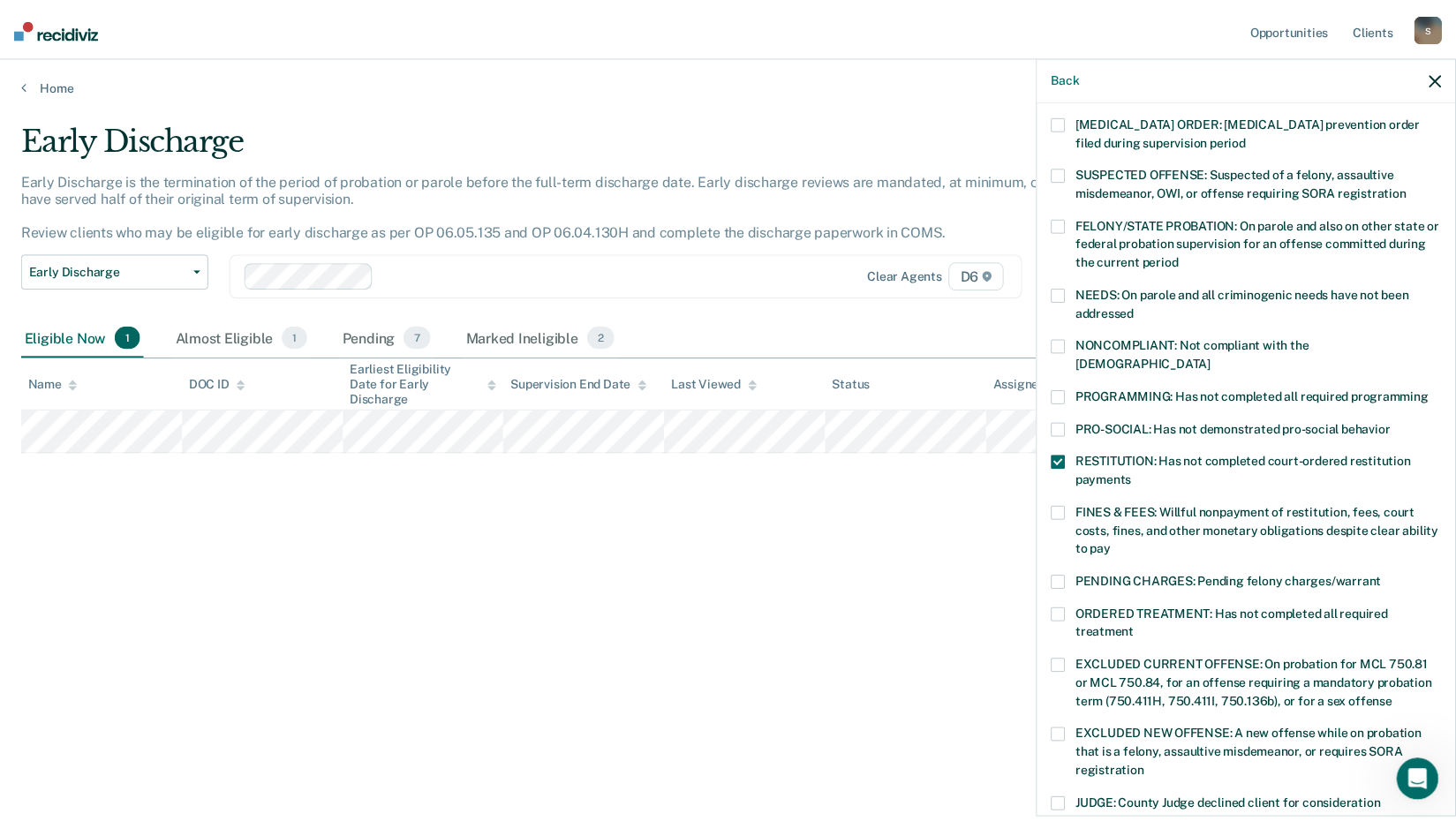
scroll to position [410, 0]
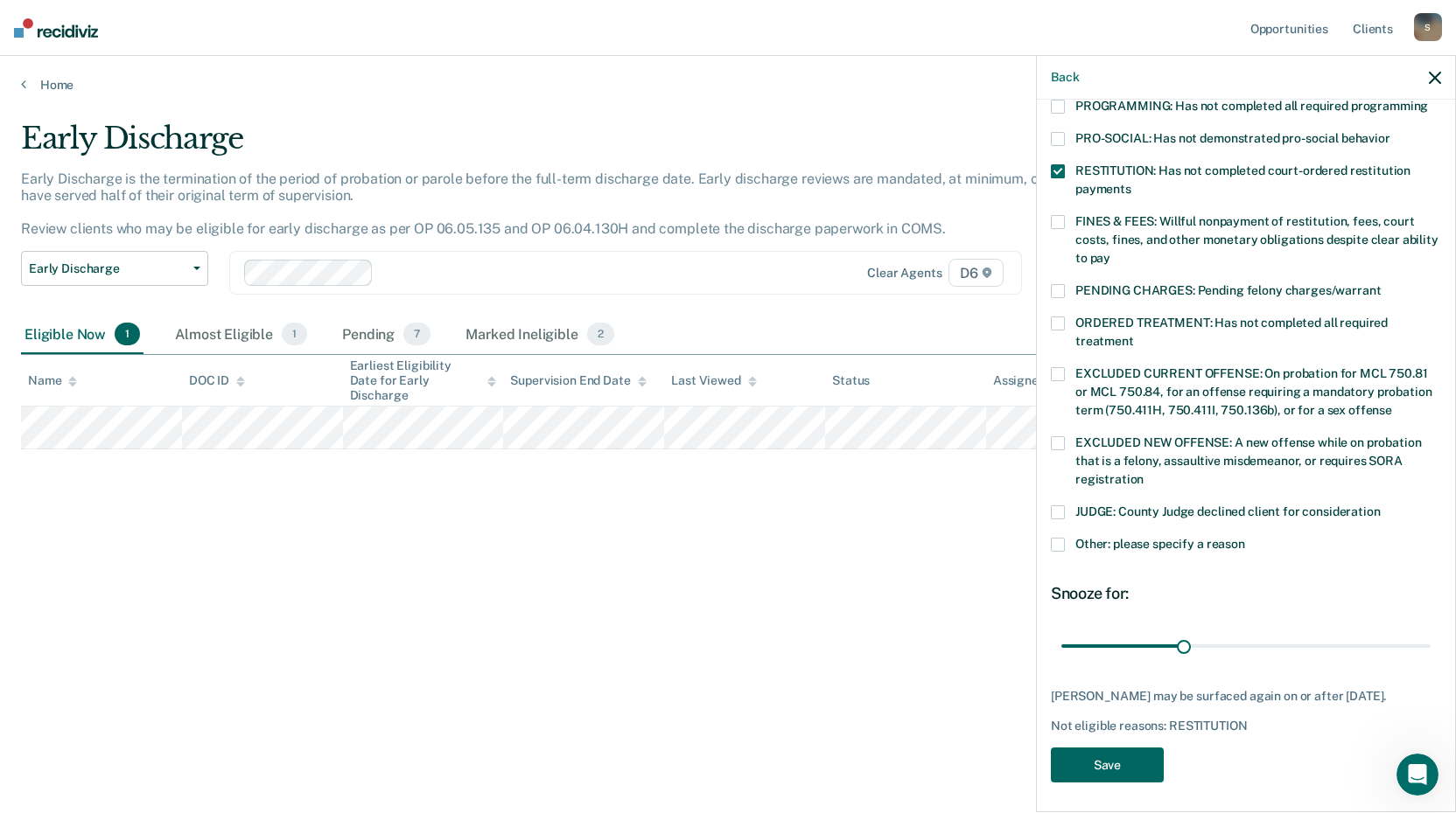
click at [1104, 757] on button "Save" at bounding box center [1107, 765] width 113 height 36
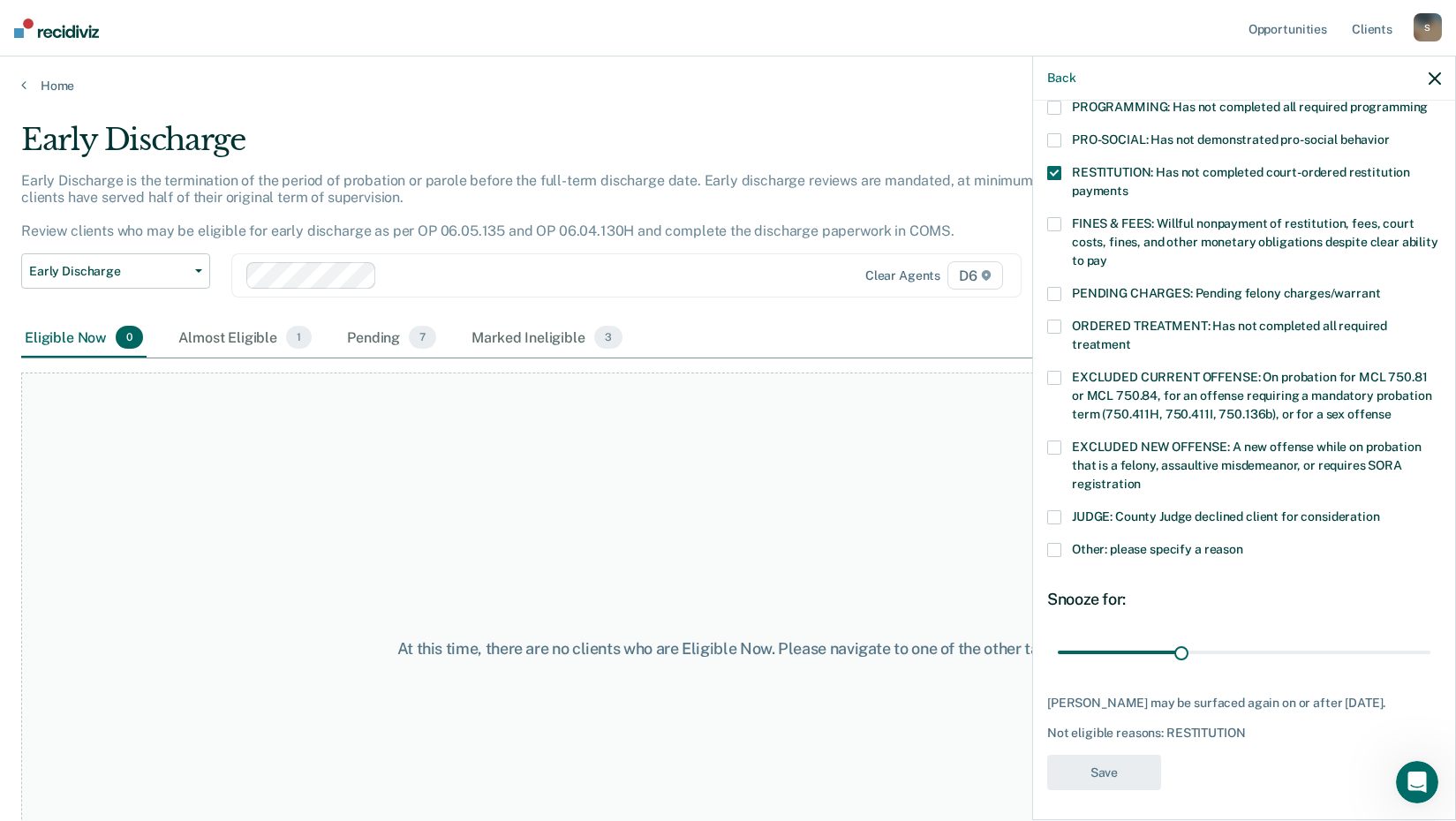
scroll to position [300, 0]
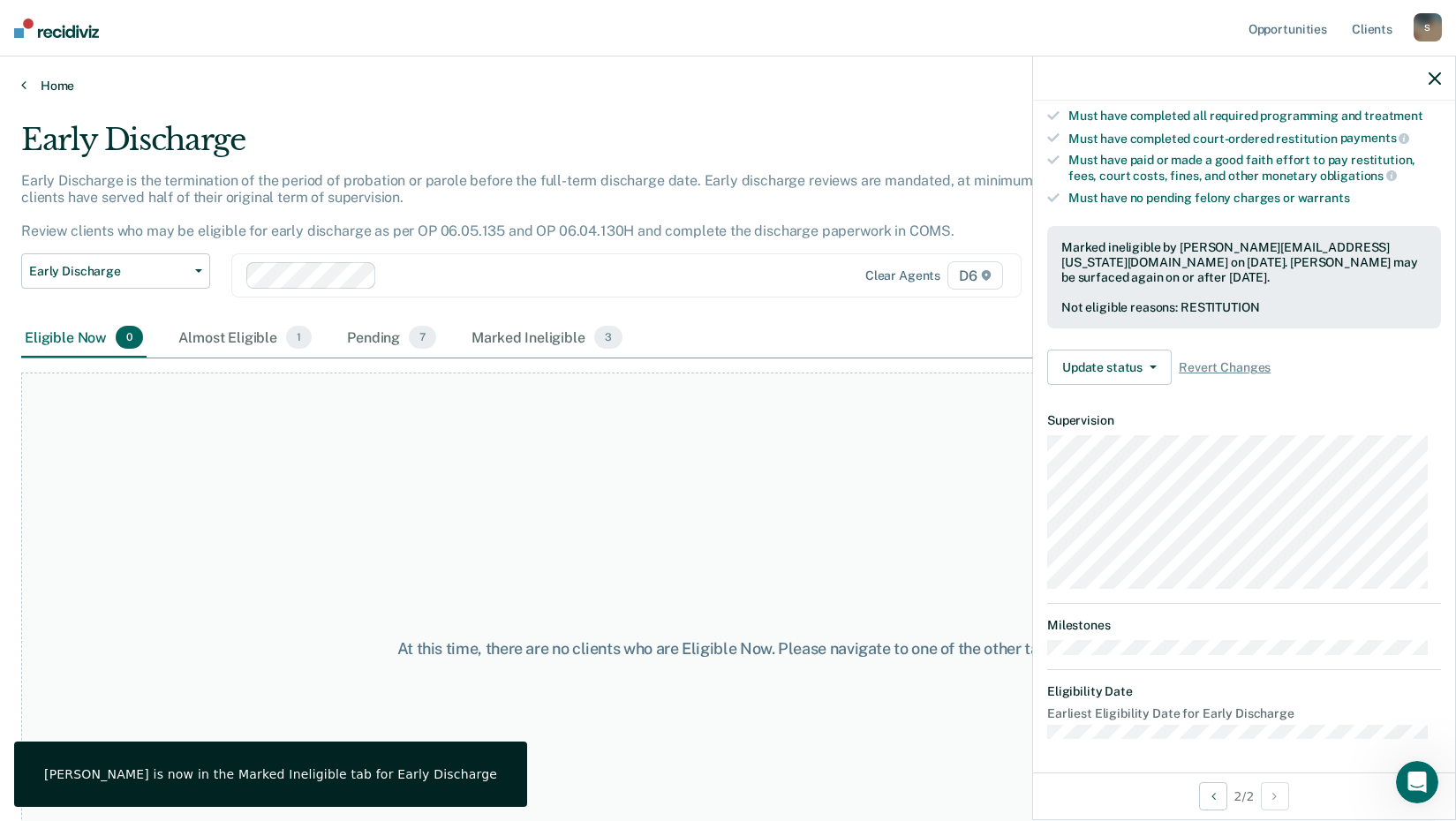
click at [26, 88] on icon at bounding box center [24, 85] width 5 height 14
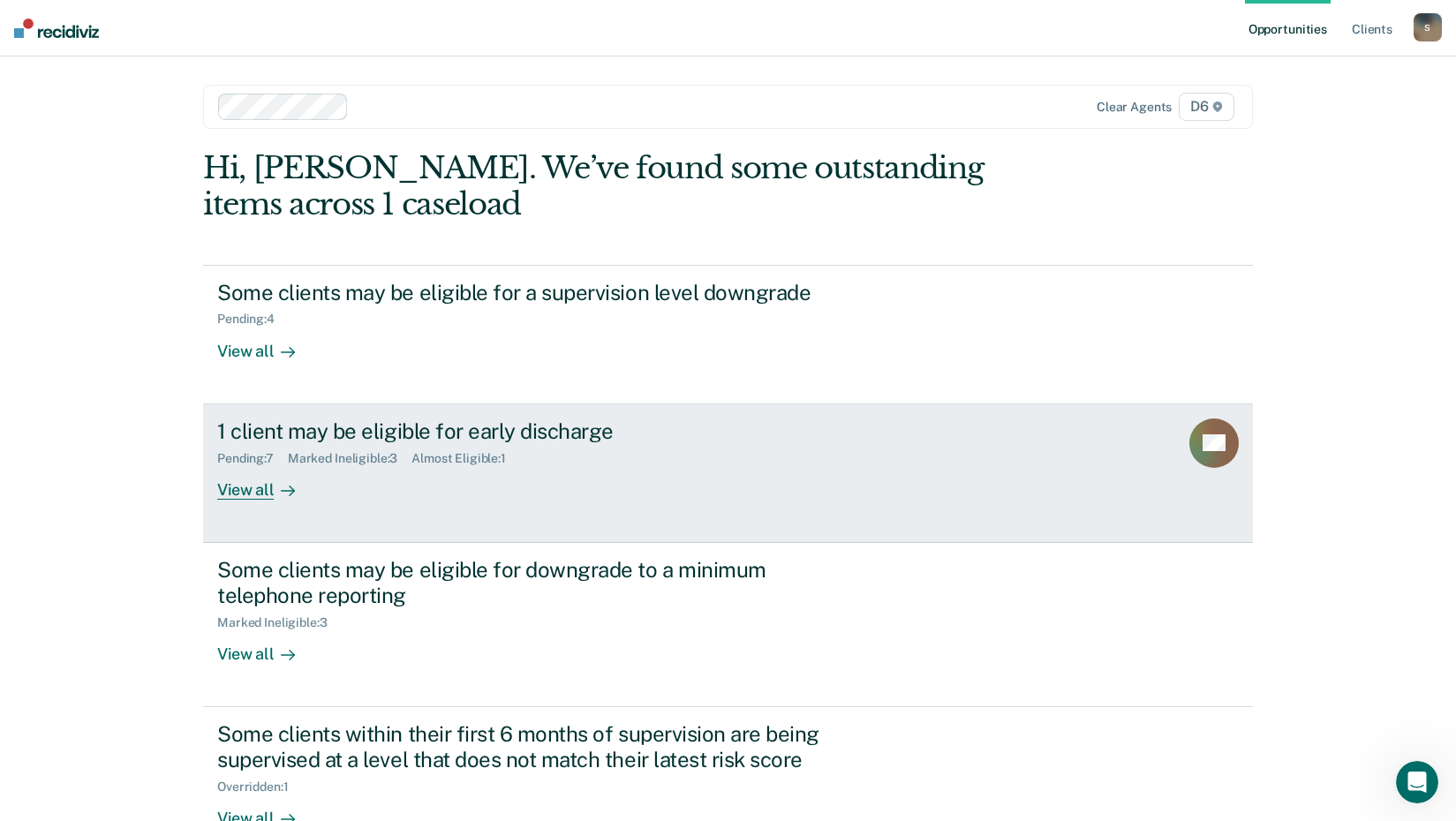
click at [251, 489] on div "View all" at bounding box center [266, 482] width 99 height 34
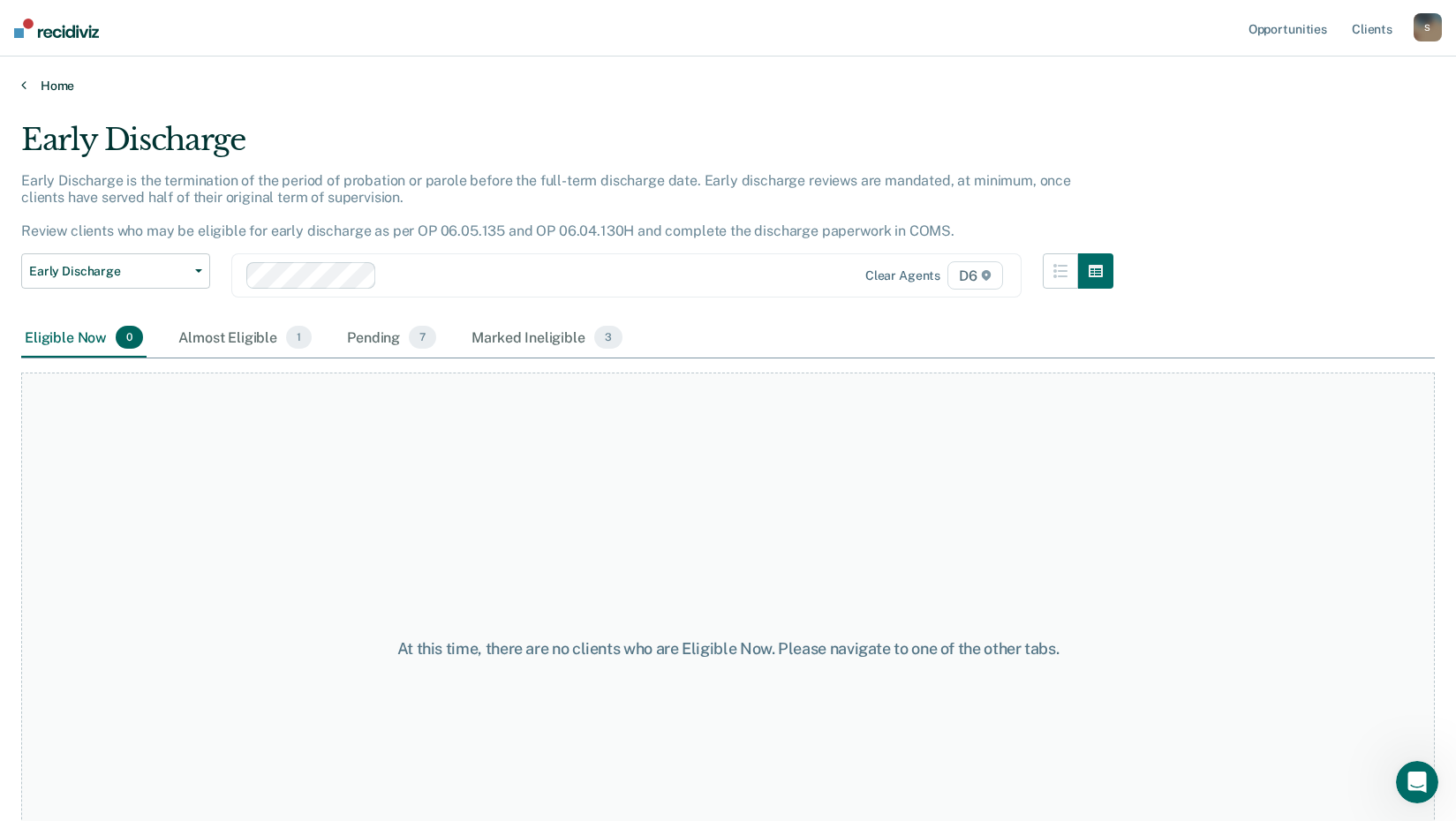
click at [23, 86] on icon at bounding box center [24, 85] width 5 height 14
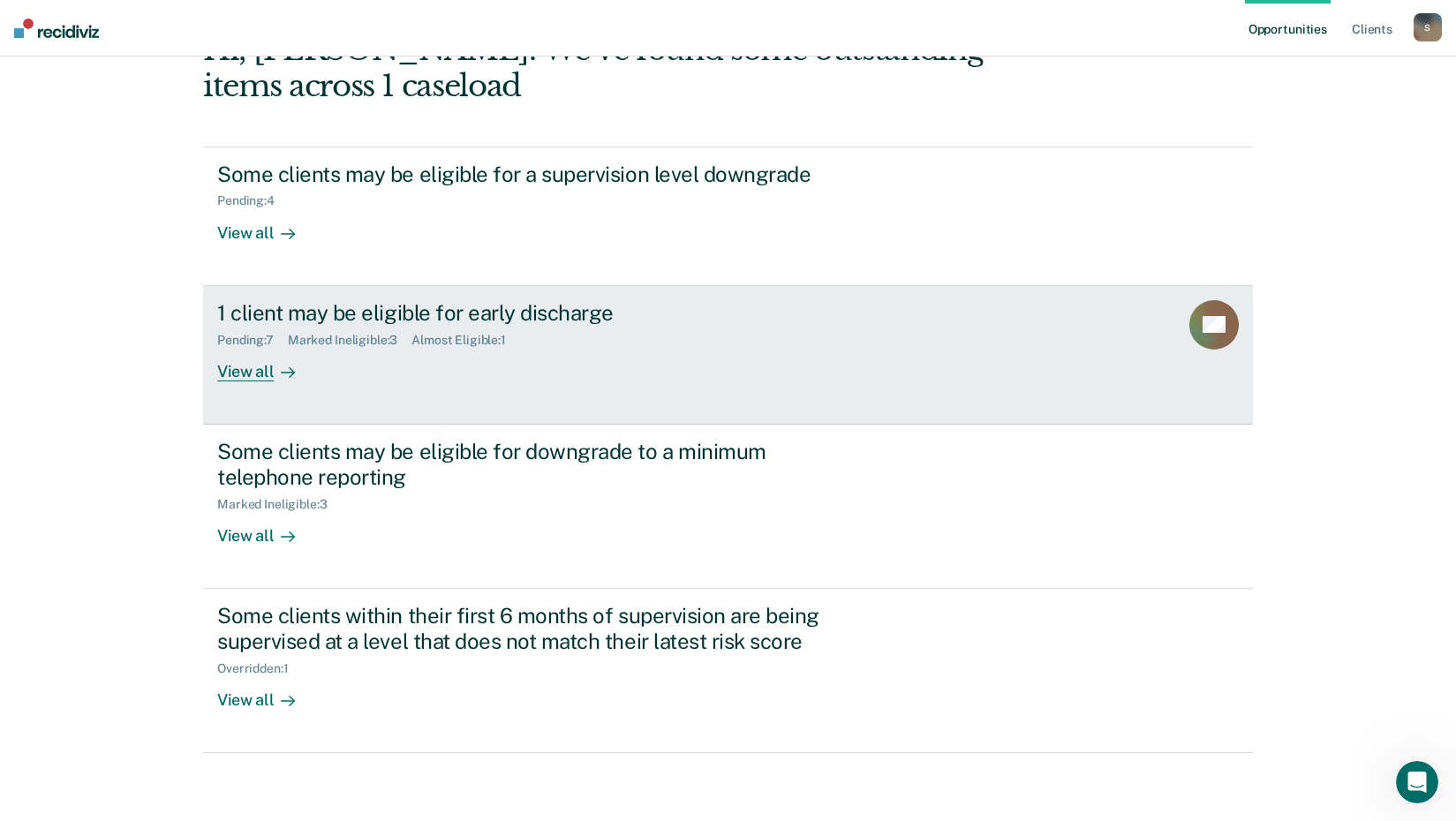
scroll to position [121, 0]
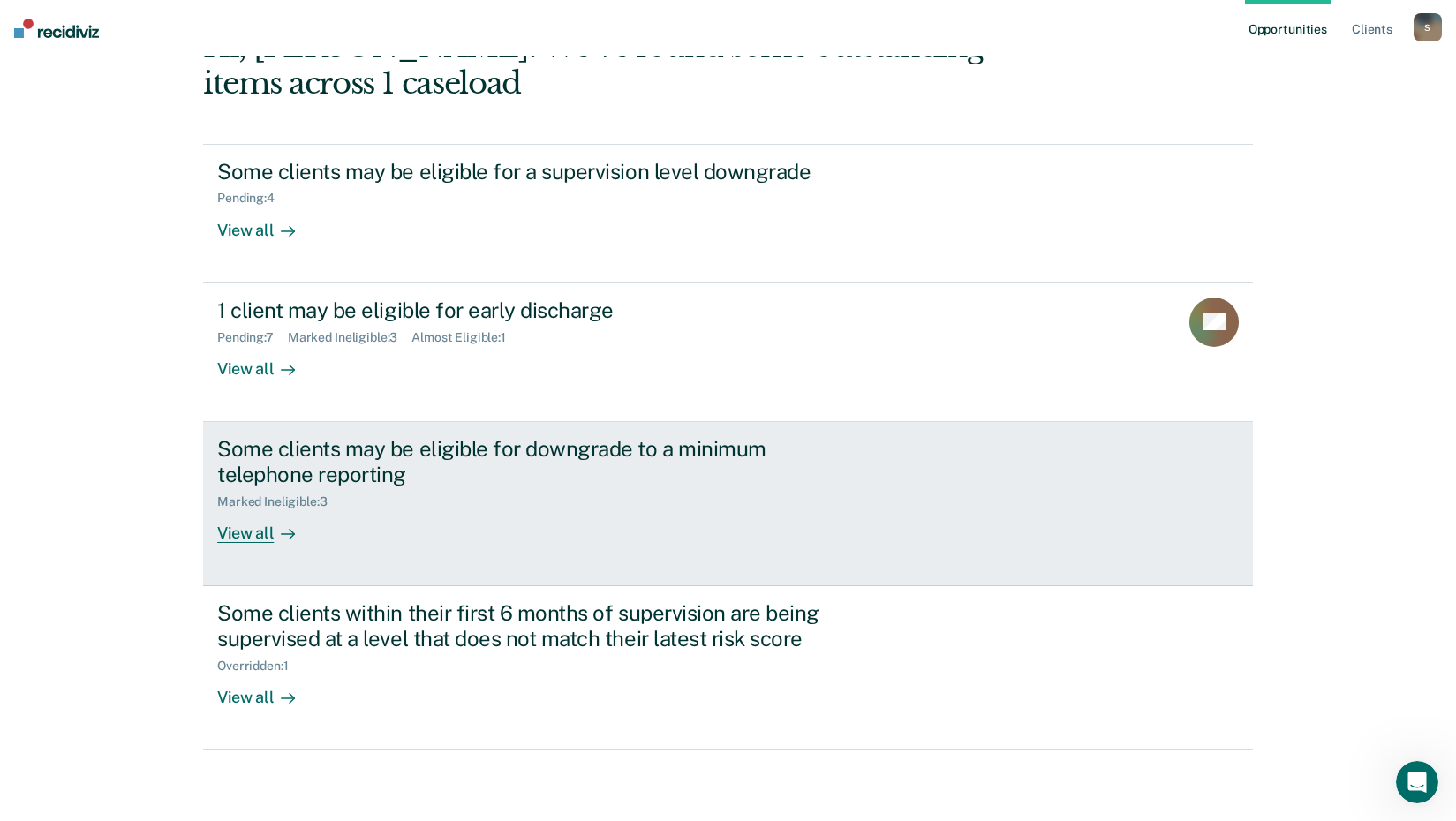
click at [253, 537] on div "View all" at bounding box center [266, 525] width 99 height 34
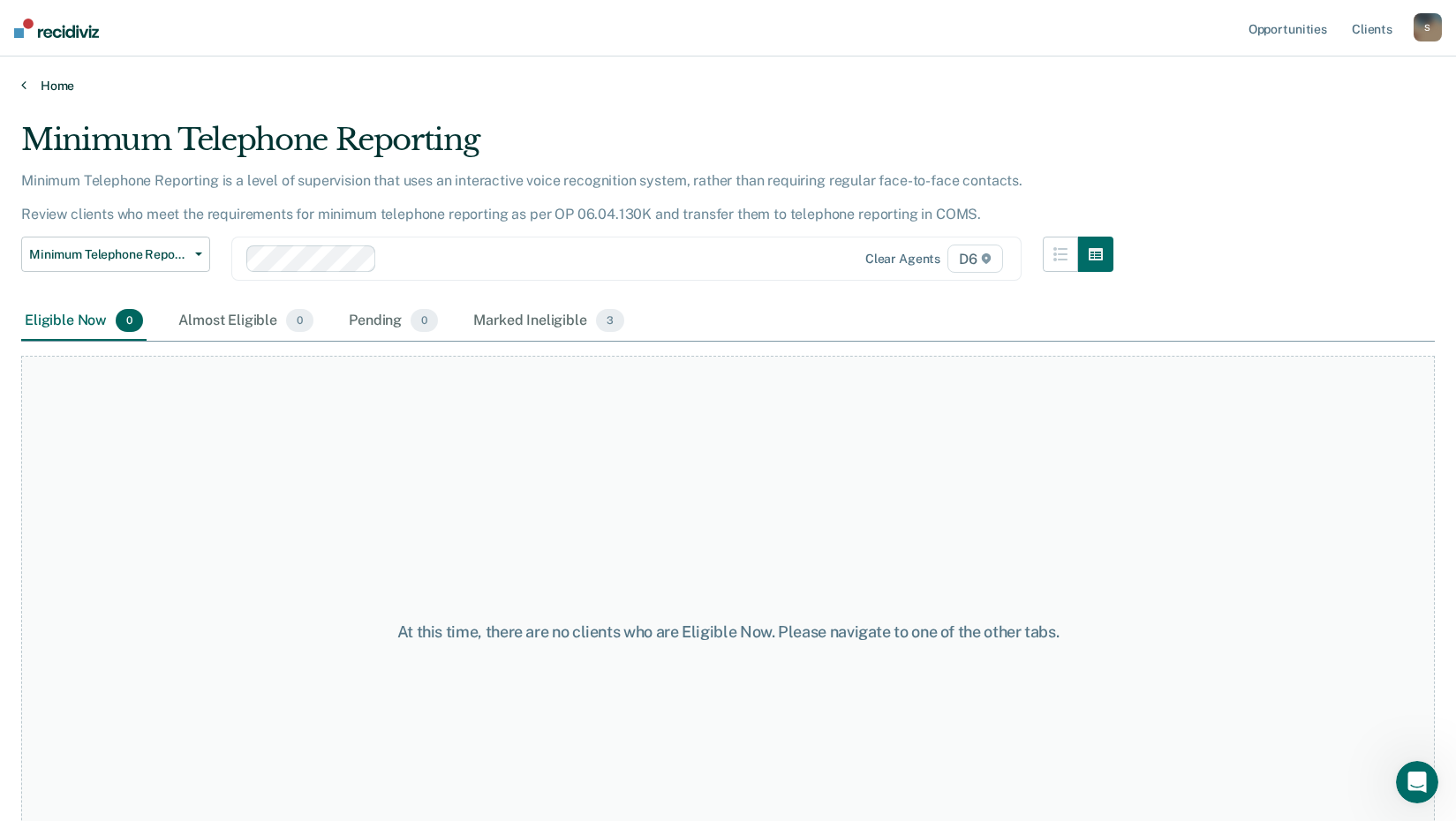
click at [22, 87] on icon at bounding box center [24, 85] width 5 height 14
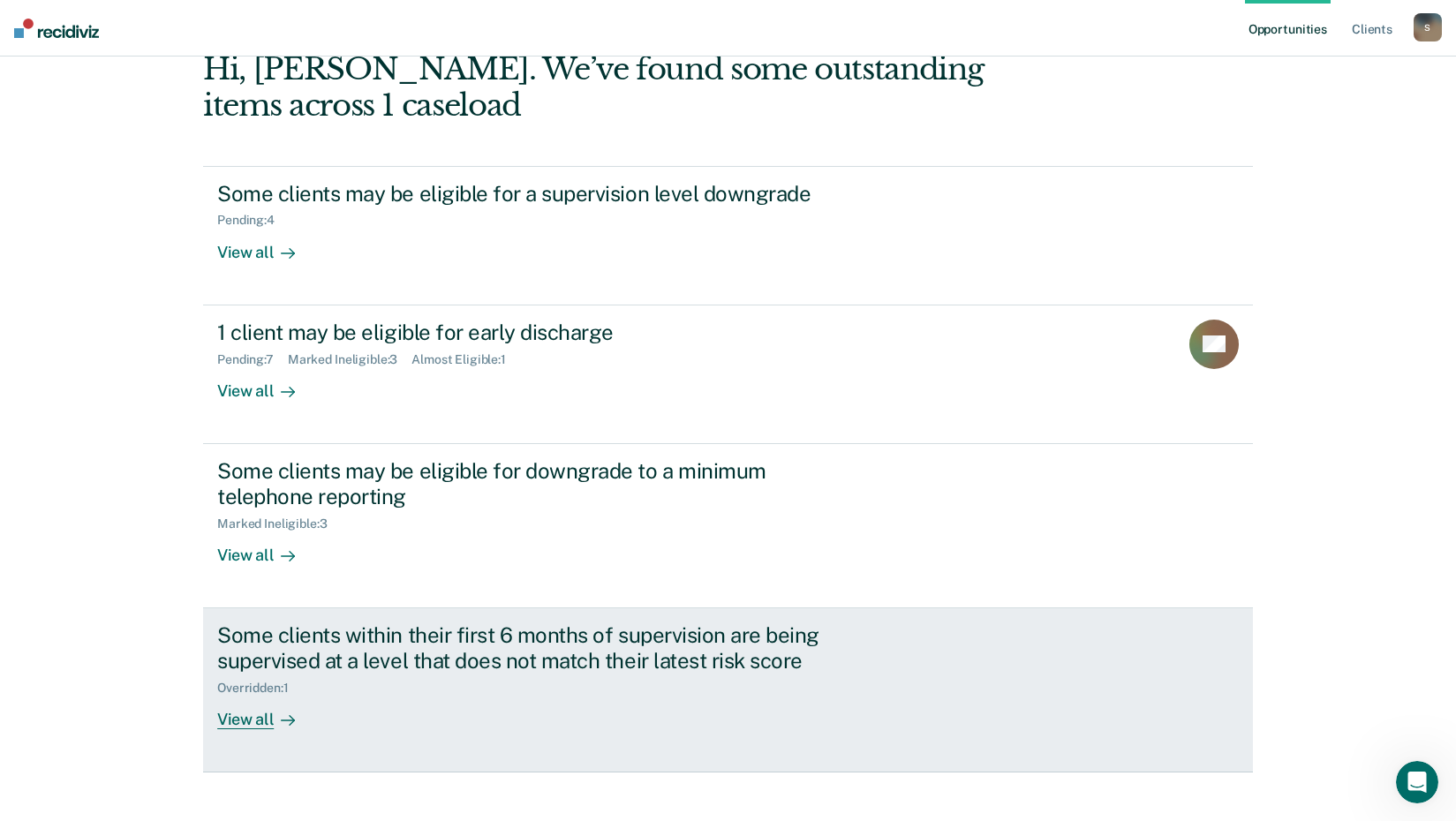
scroll to position [121, 0]
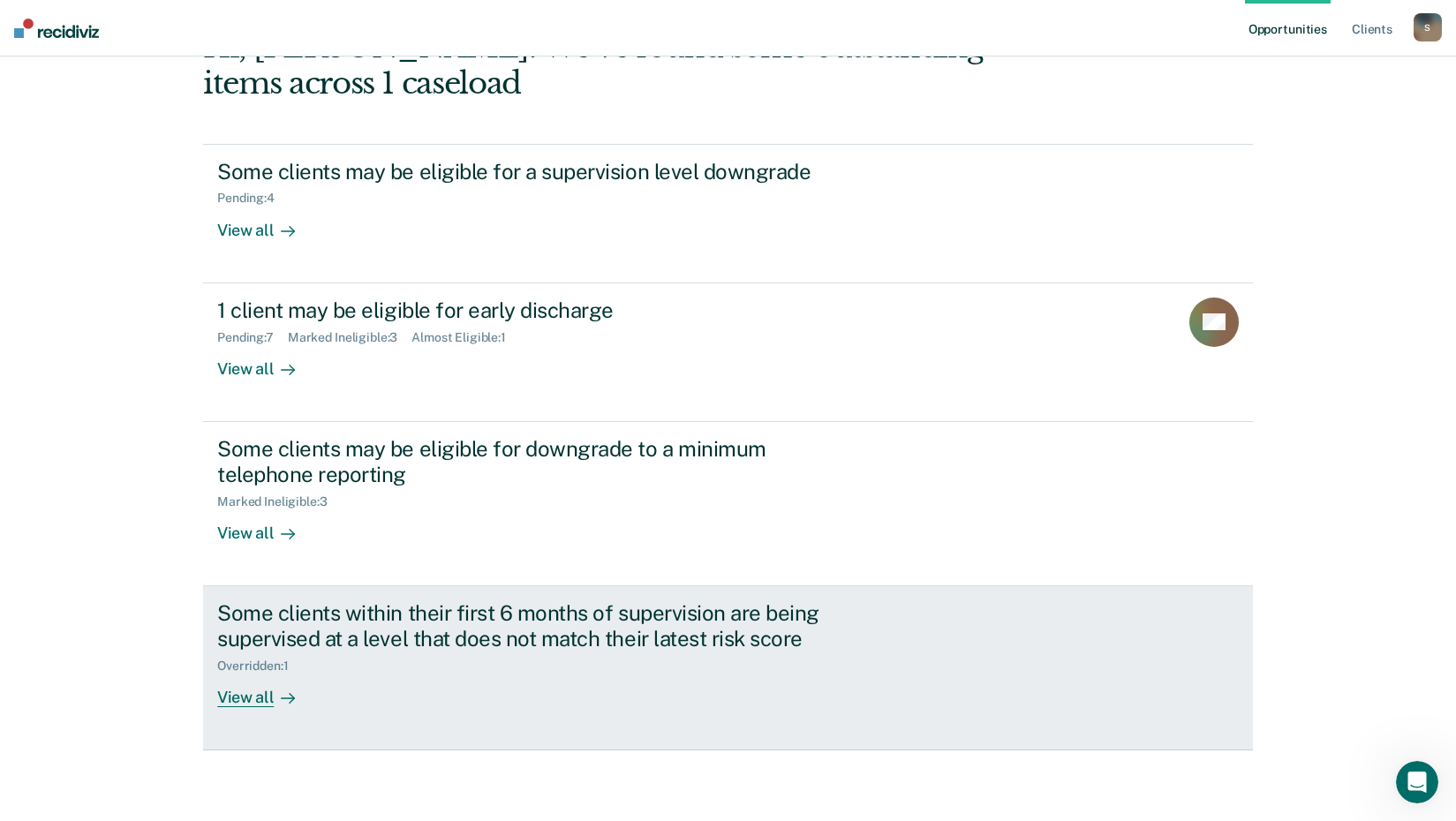
click at [256, 698] on div "View all" at bounding box center [266, 690] width 99 height 34
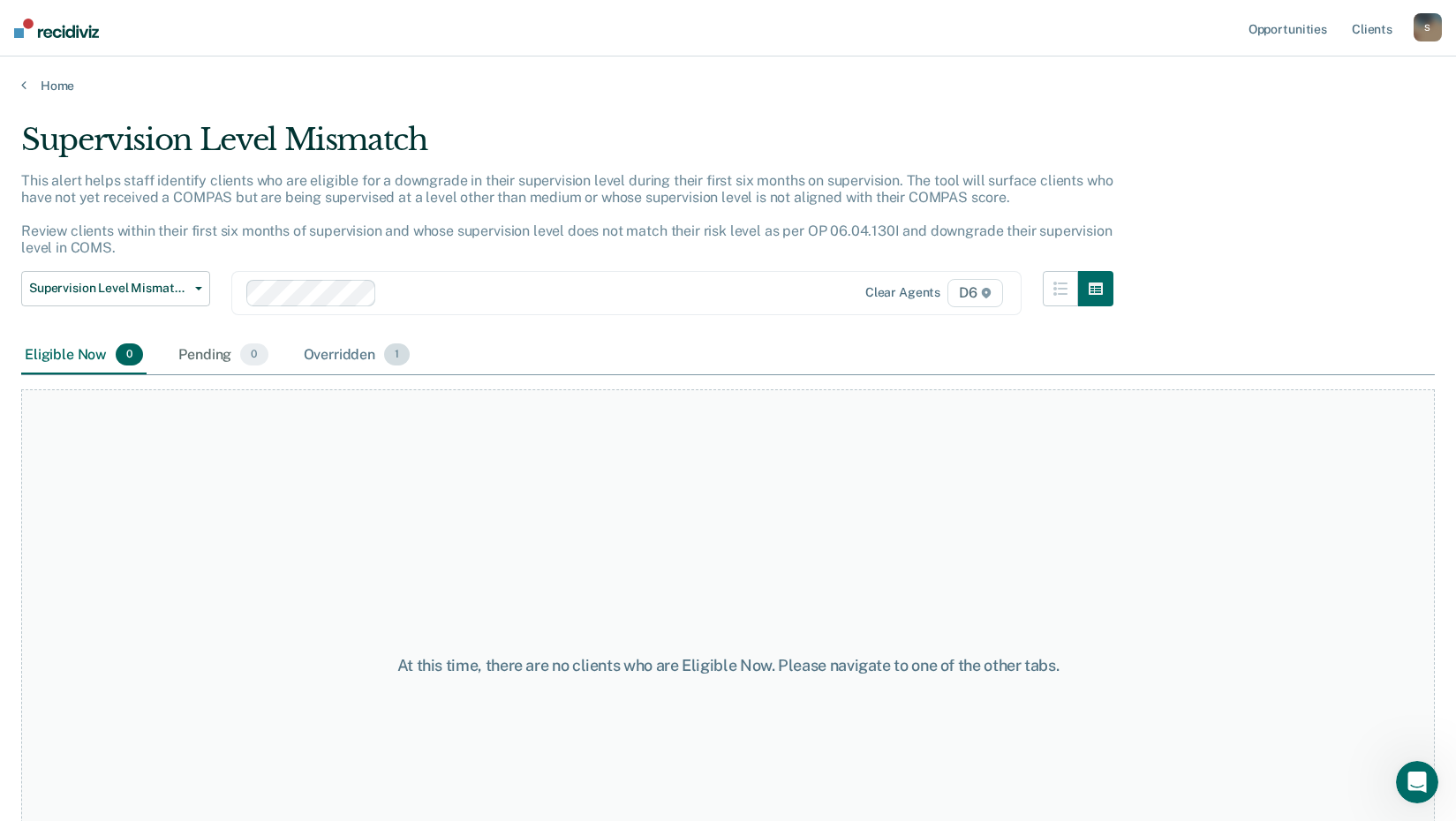
click at [368, 352] on div "Overridden 1" at bounding box center [358, 355] width 114 height 38
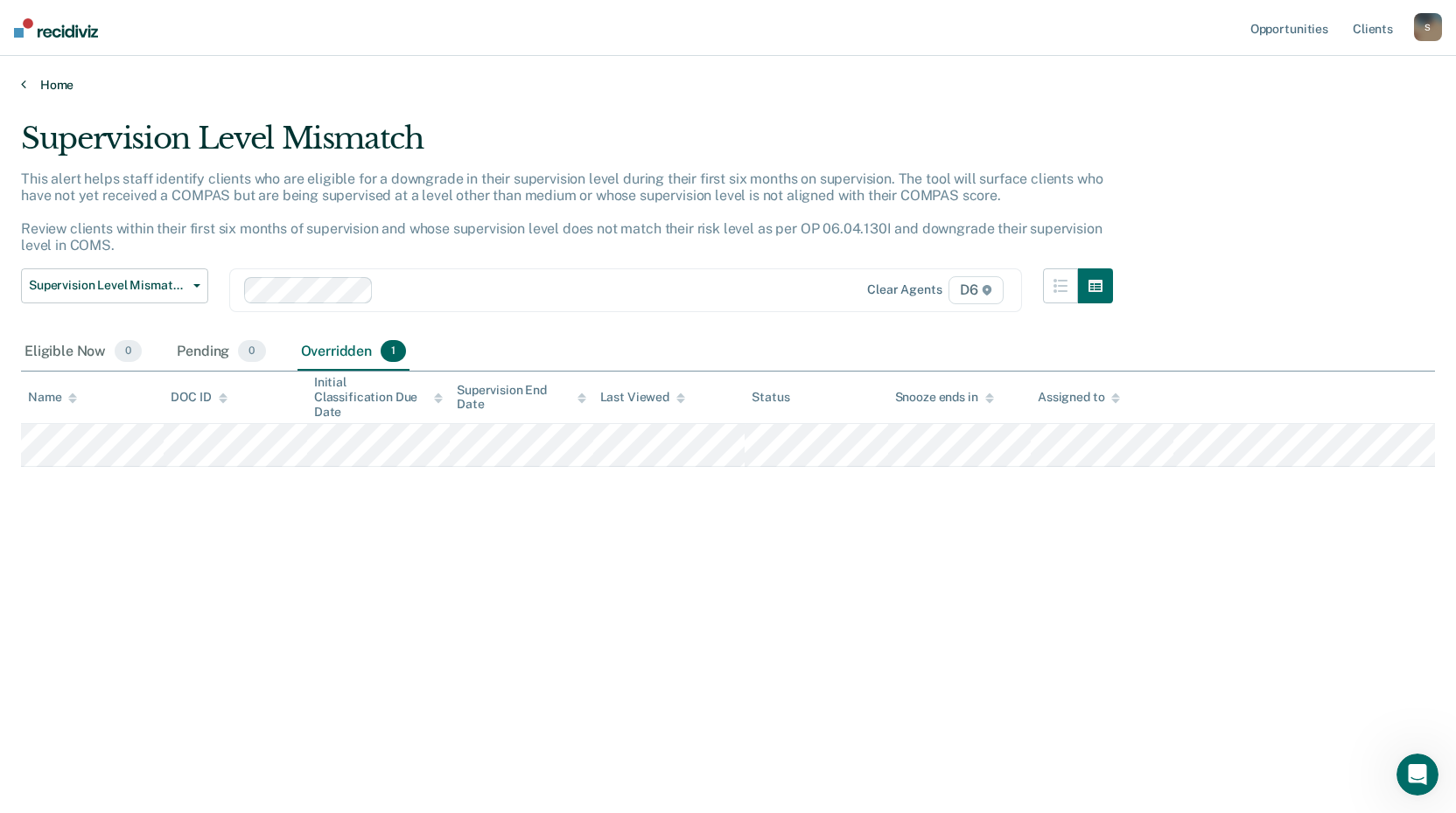
click at [29, 86] on link "Home" at bounding box center [728, 85] width 1414 height 16
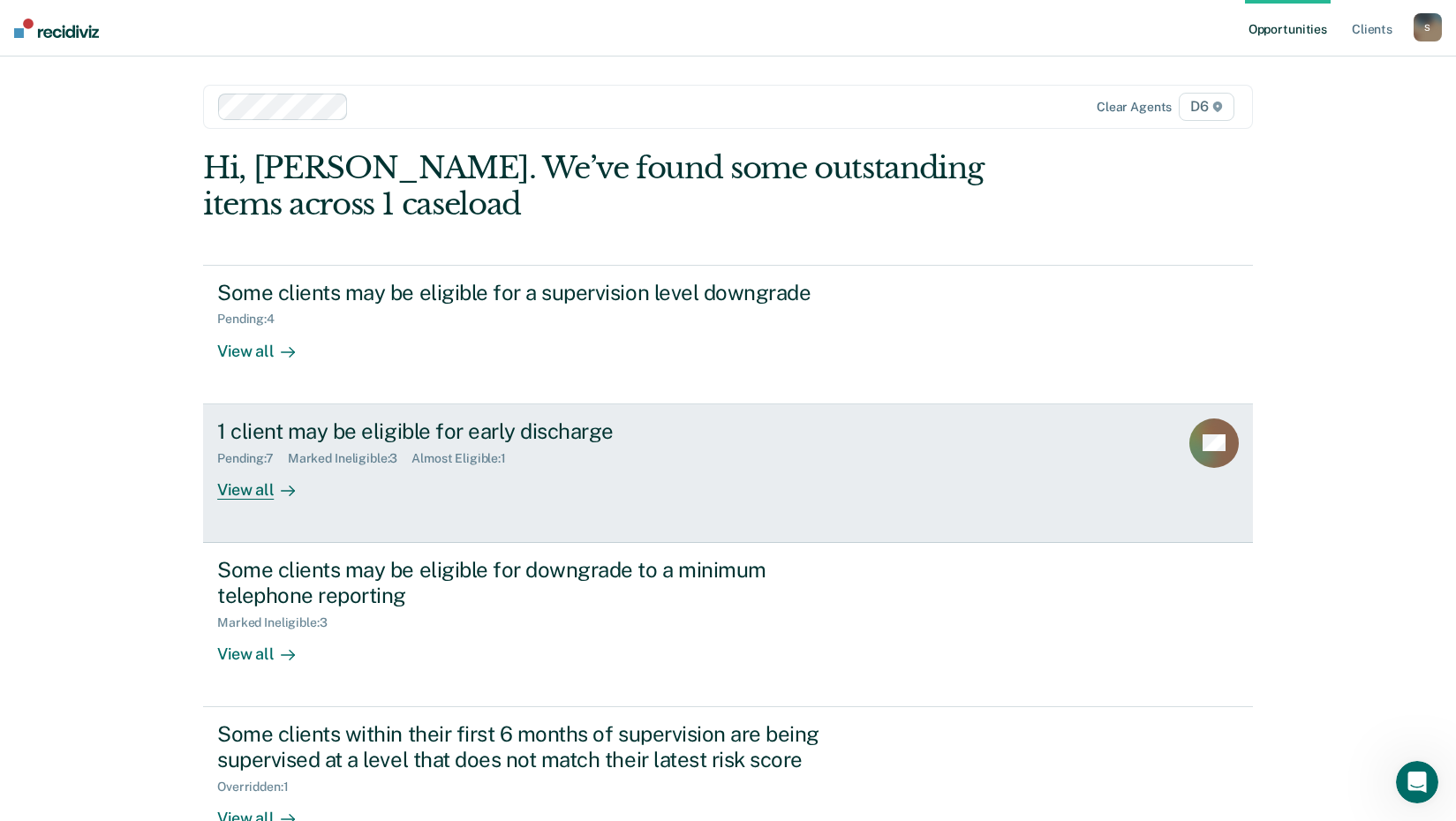
click at [274, 489] on div at bounding box center [285, 490] width 22 height 21
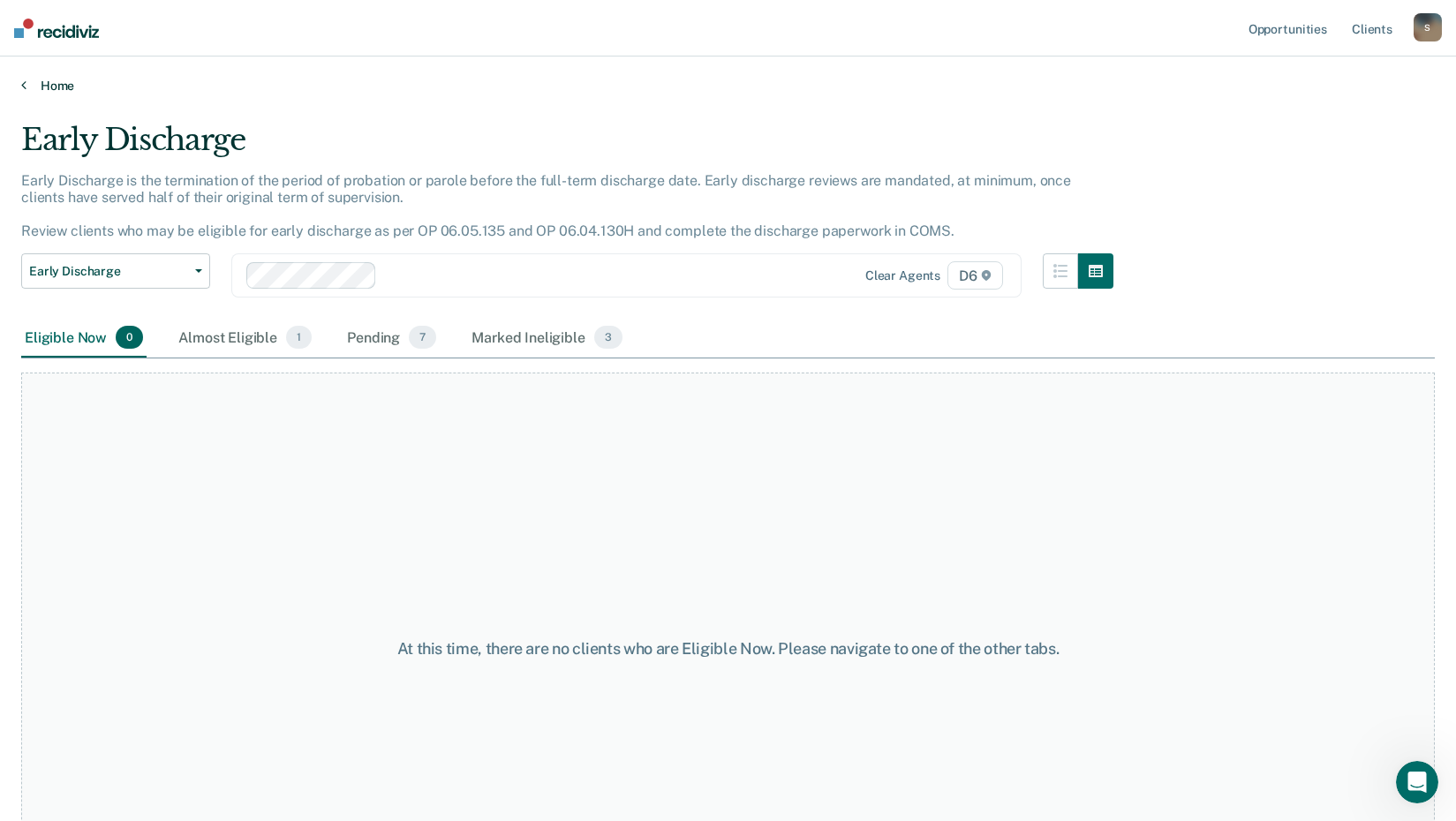
click at [23, 91] on icon at bounding box center [24, 85] width 5 height 14
